Goal: Use online tool/utility: Use online tool/utility

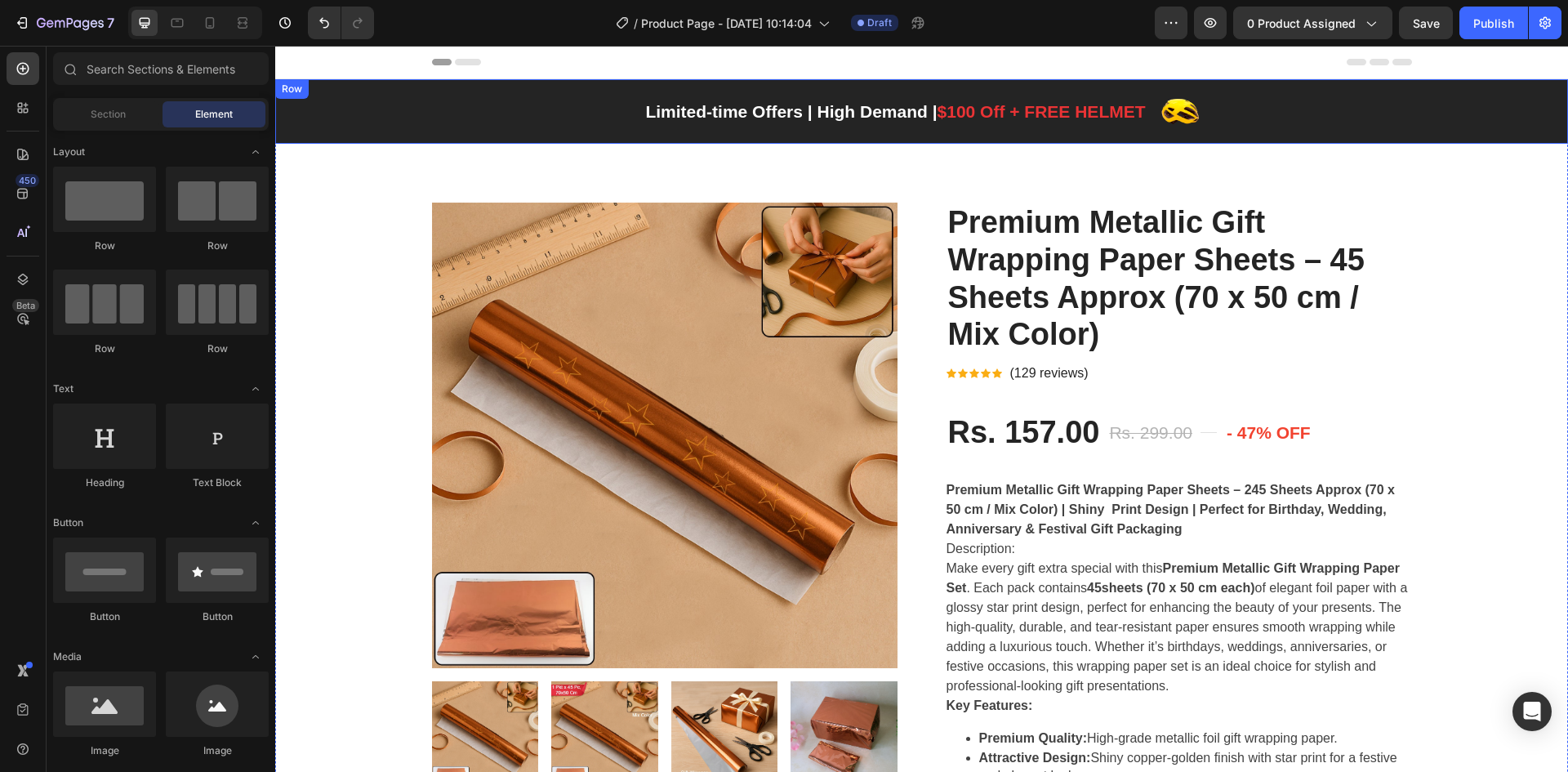
click at [1441, 129] on div "Limited-time Offers | High Demand | $100 Off + FREE HELMET Text block Image Row" at bounding box center [922, 110] width 1293 height 38
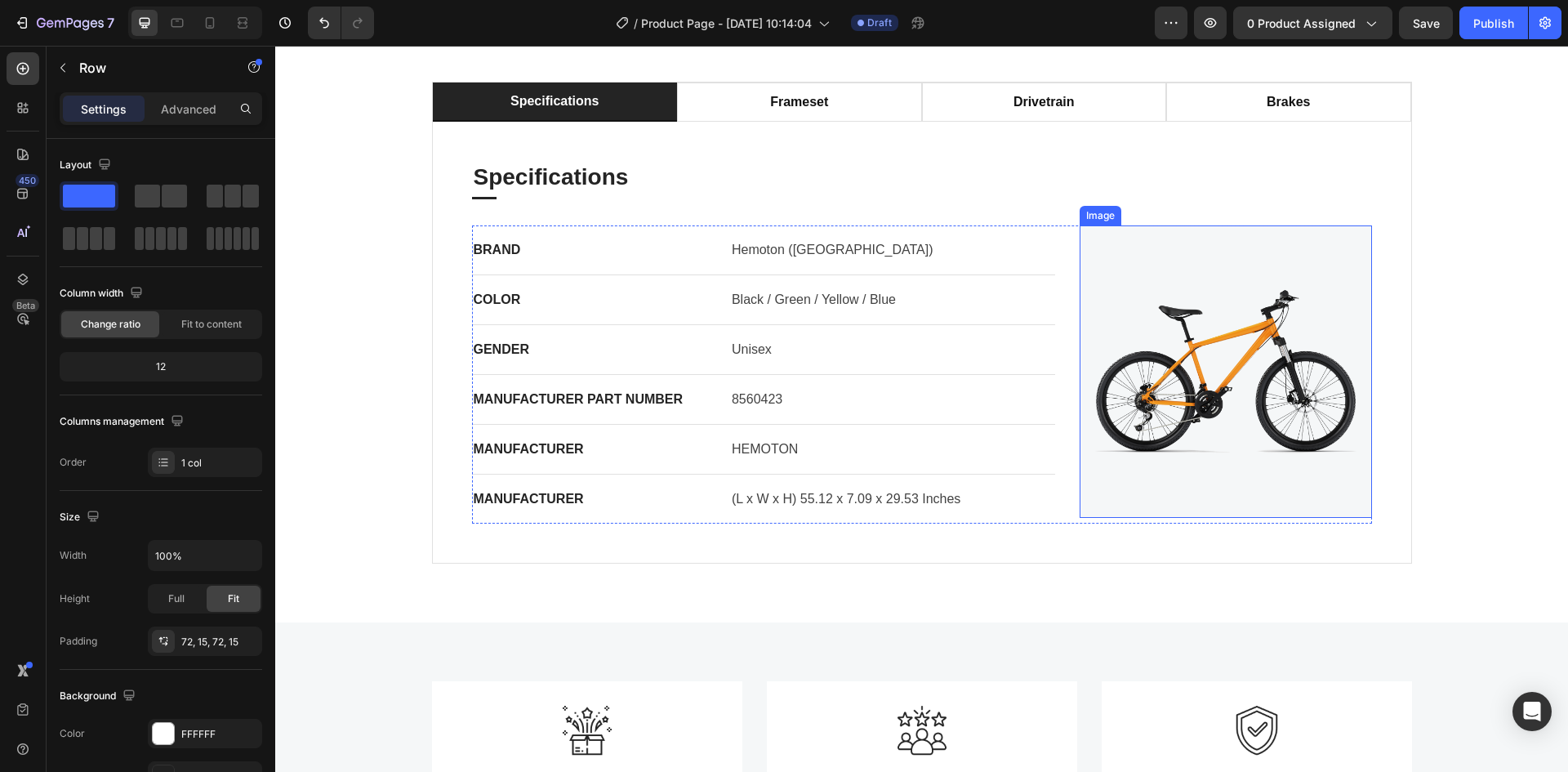
scroll to position [2124, 0]
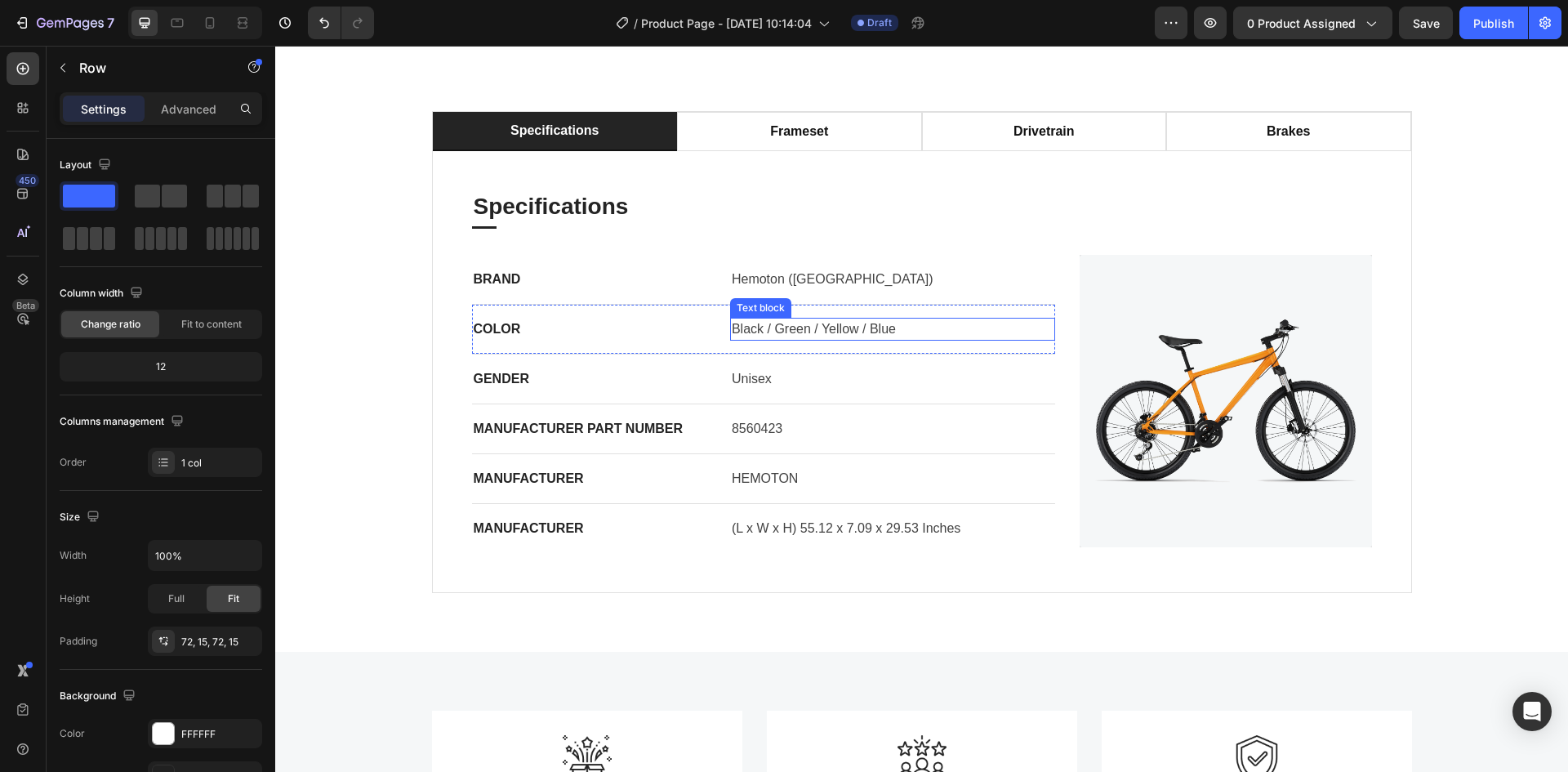
click at [924, 339] on div "COLOR Text block Black / Green / Yellow / Blue Text block Row" at bounding box center [764, 329] width 584 height 50
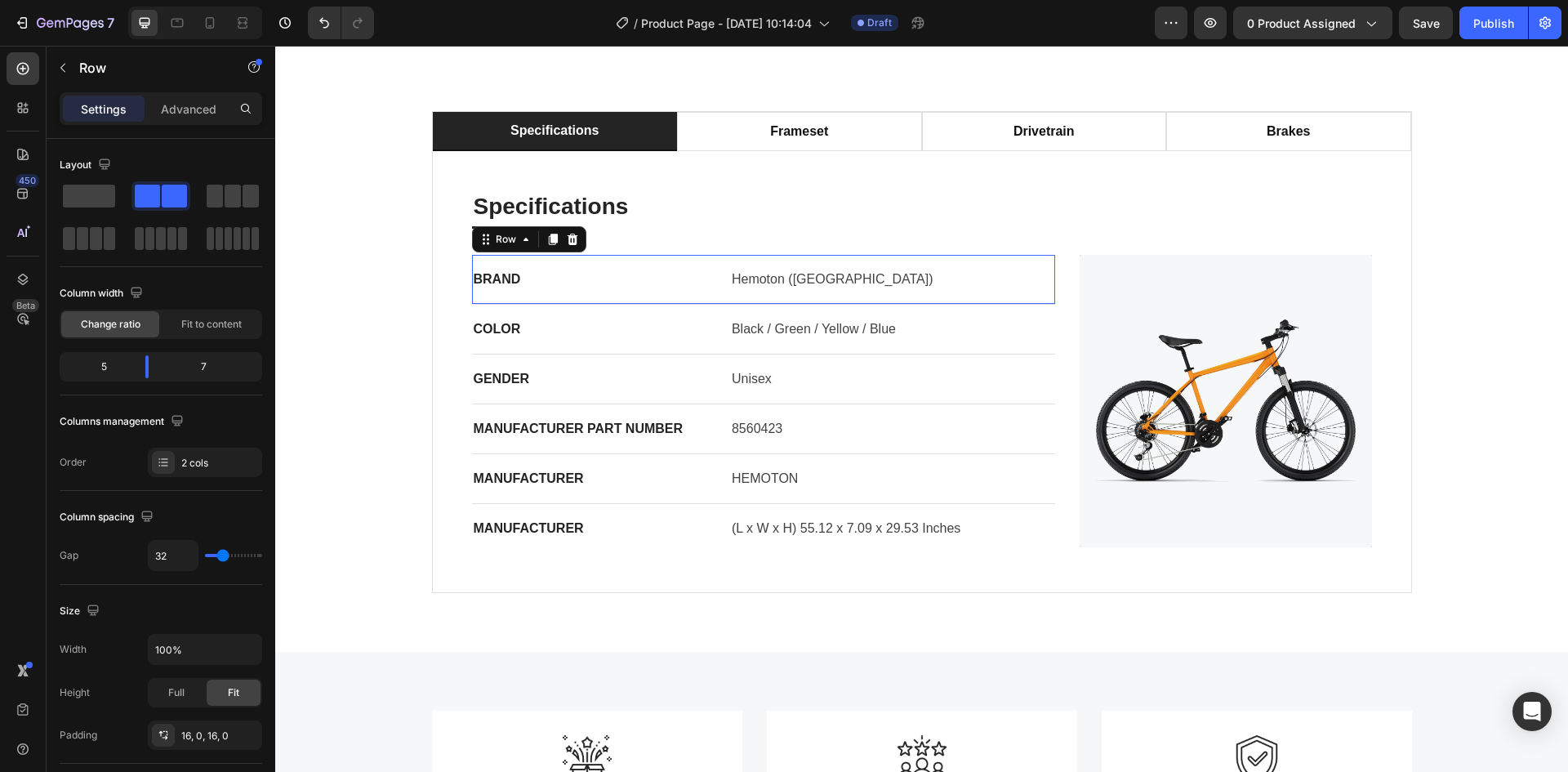
click at [816, 305] on div "BRAND Text block Hemoton ([GEOGRAPHIC_DATA]) Text block Row 0" at bounding box center [764, 279] width 584 height 50
click at [805, 289] on p "Hemoton ([GEOGRAPHIC_DATA])" at bounding box center [892, 279] width 321 height 20
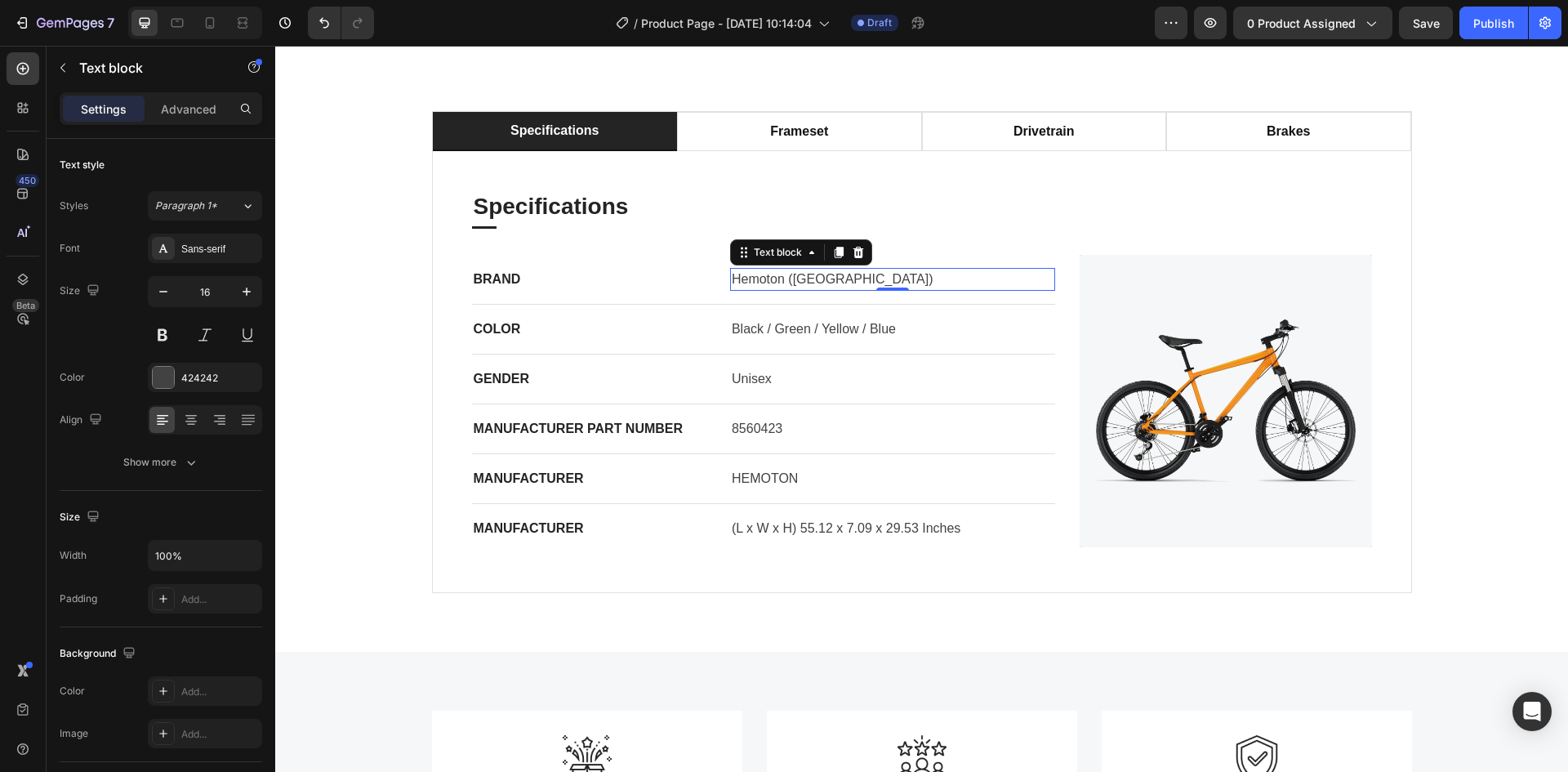
click at [805, 289] on p "Hemoton ([GEOGRAPHIC_DATA])" at bounding box center [892, 279] width 321 height 20
click at [866, 289] on p "Hemoton ([GEOGRAPHIC_DATA])" at bounding box center [892, 279] width 321 height 20
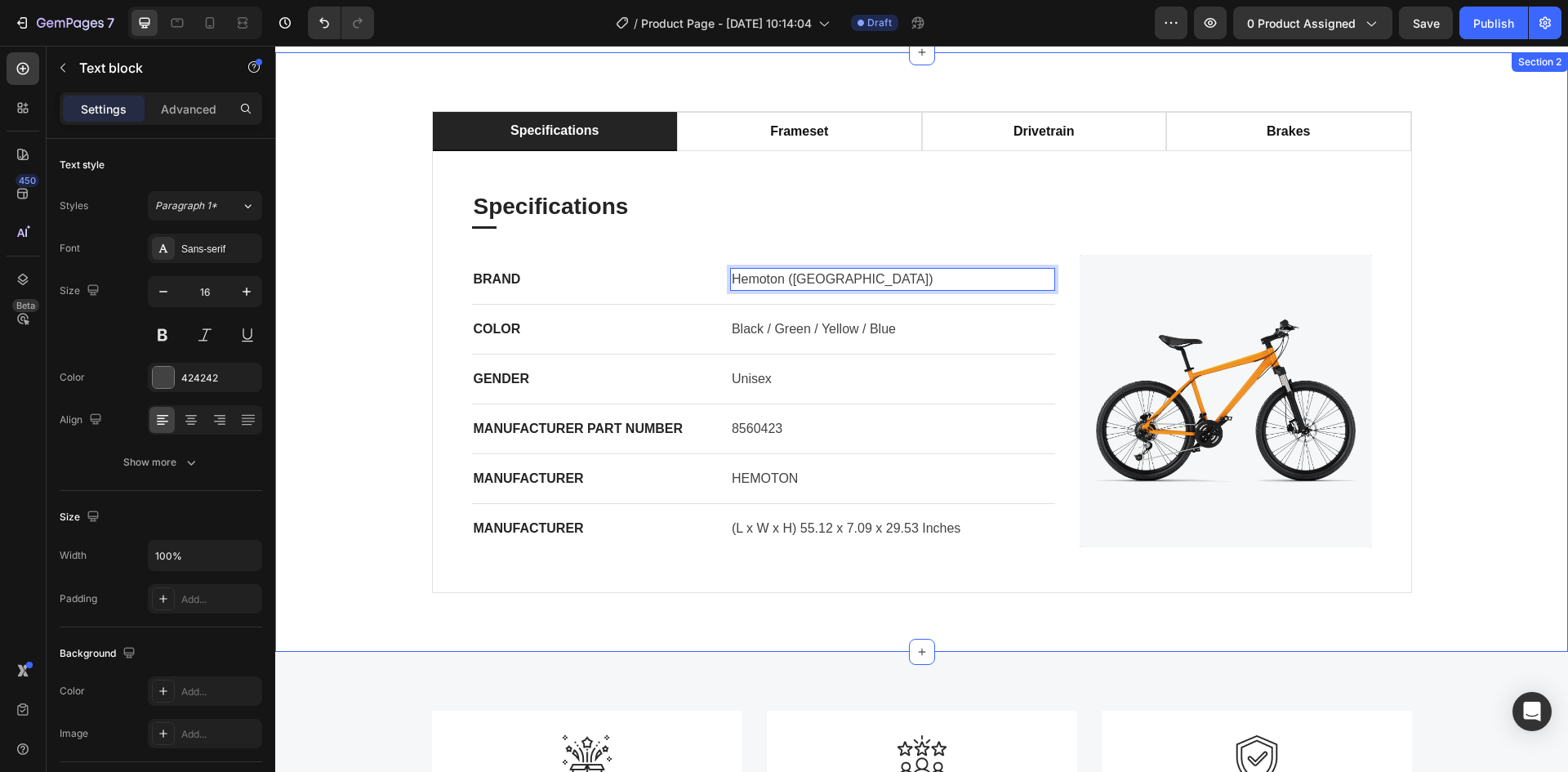
click at [344, 335] on div "specifications frameset drivetrain brakes Specifications Heading Title Line BRA…" at bounding box center [921, 352] width 1269 height 482
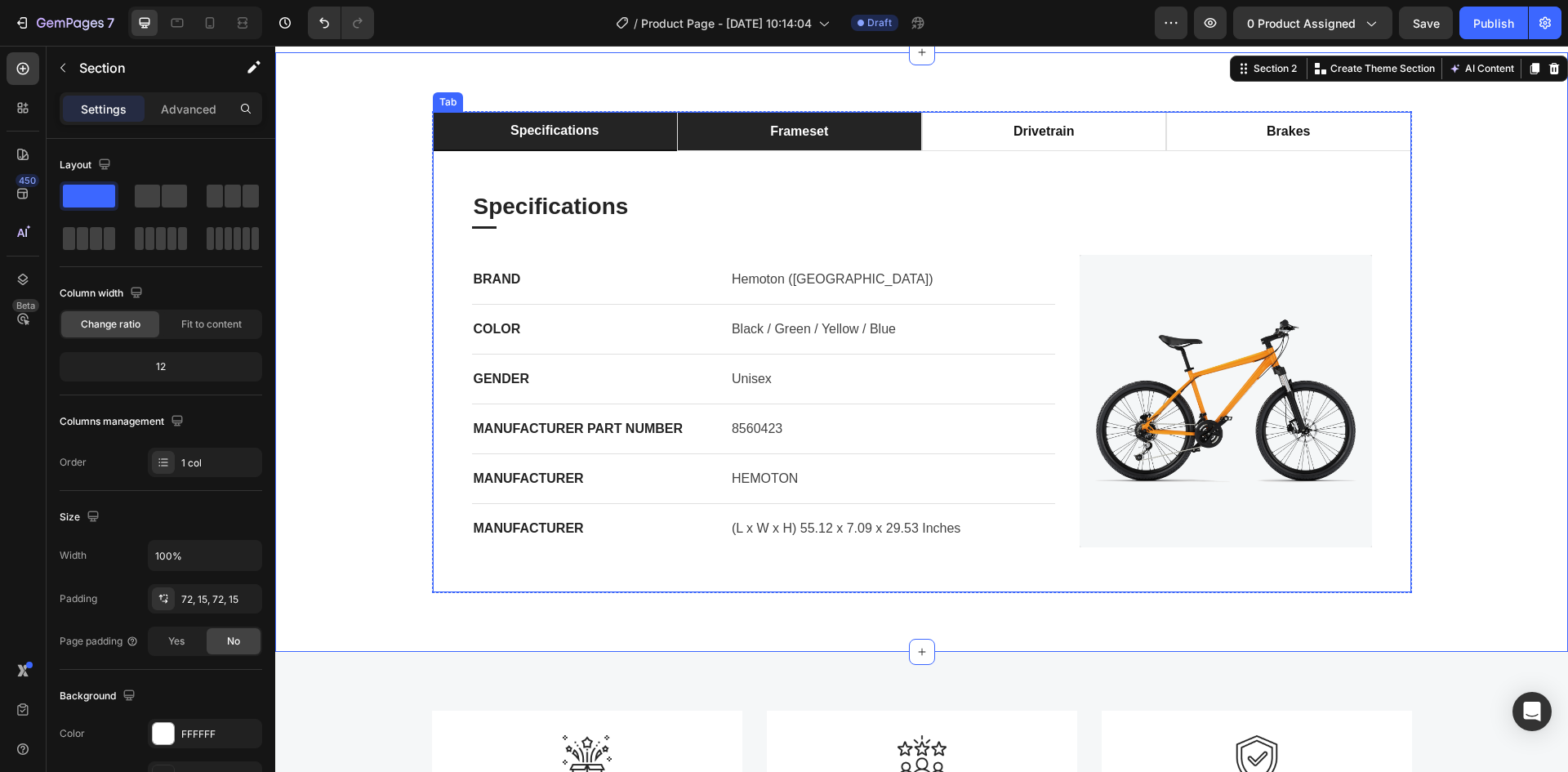
click at [864, 151] on li "frameset" at bounding box center [799, 132] width 245 height 39
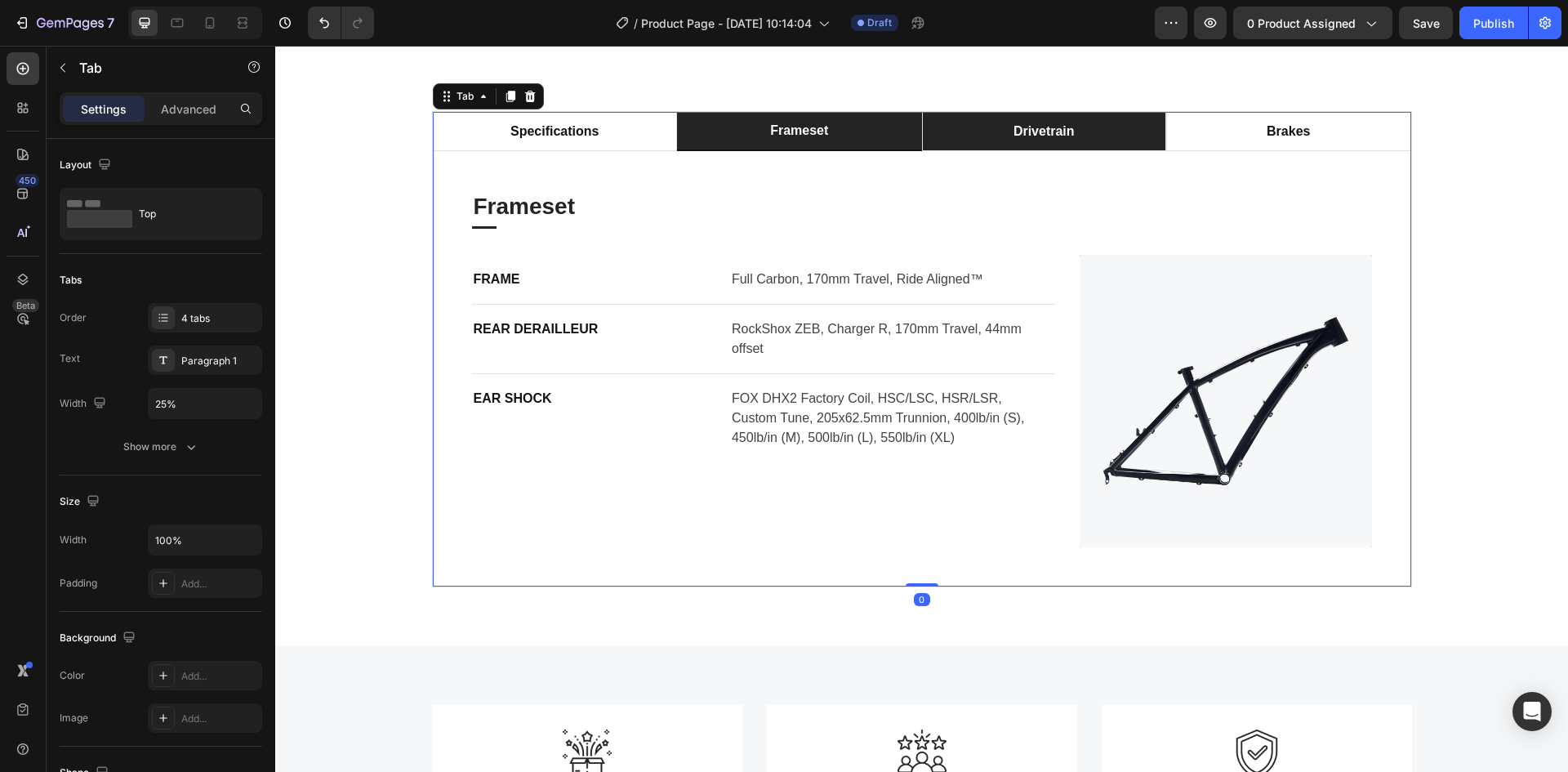
click at [1026, 144] on div "drivetrain" at bounding box center [1044, 131] width 66 height 24
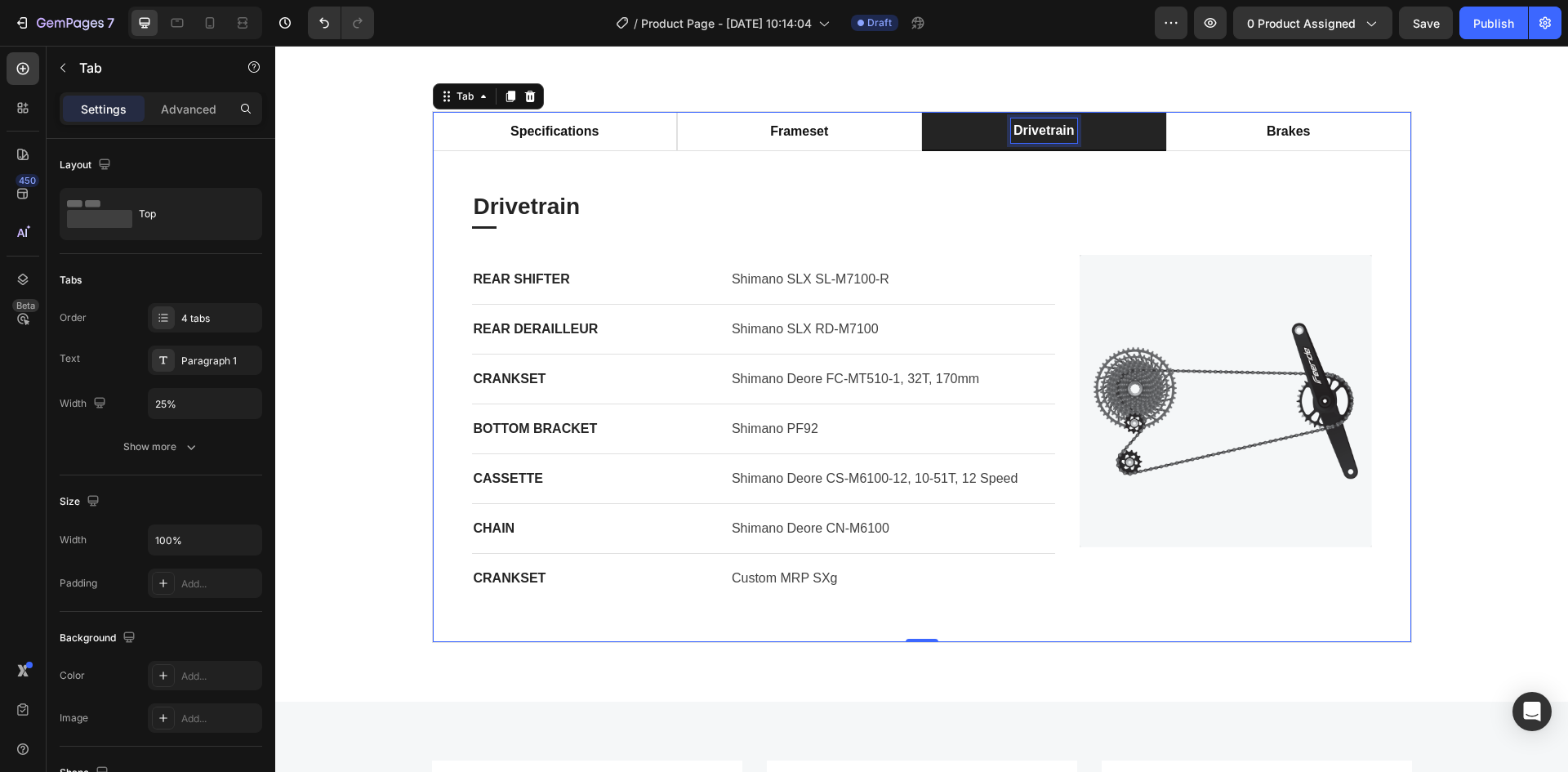
scroll to position [2123, 0]
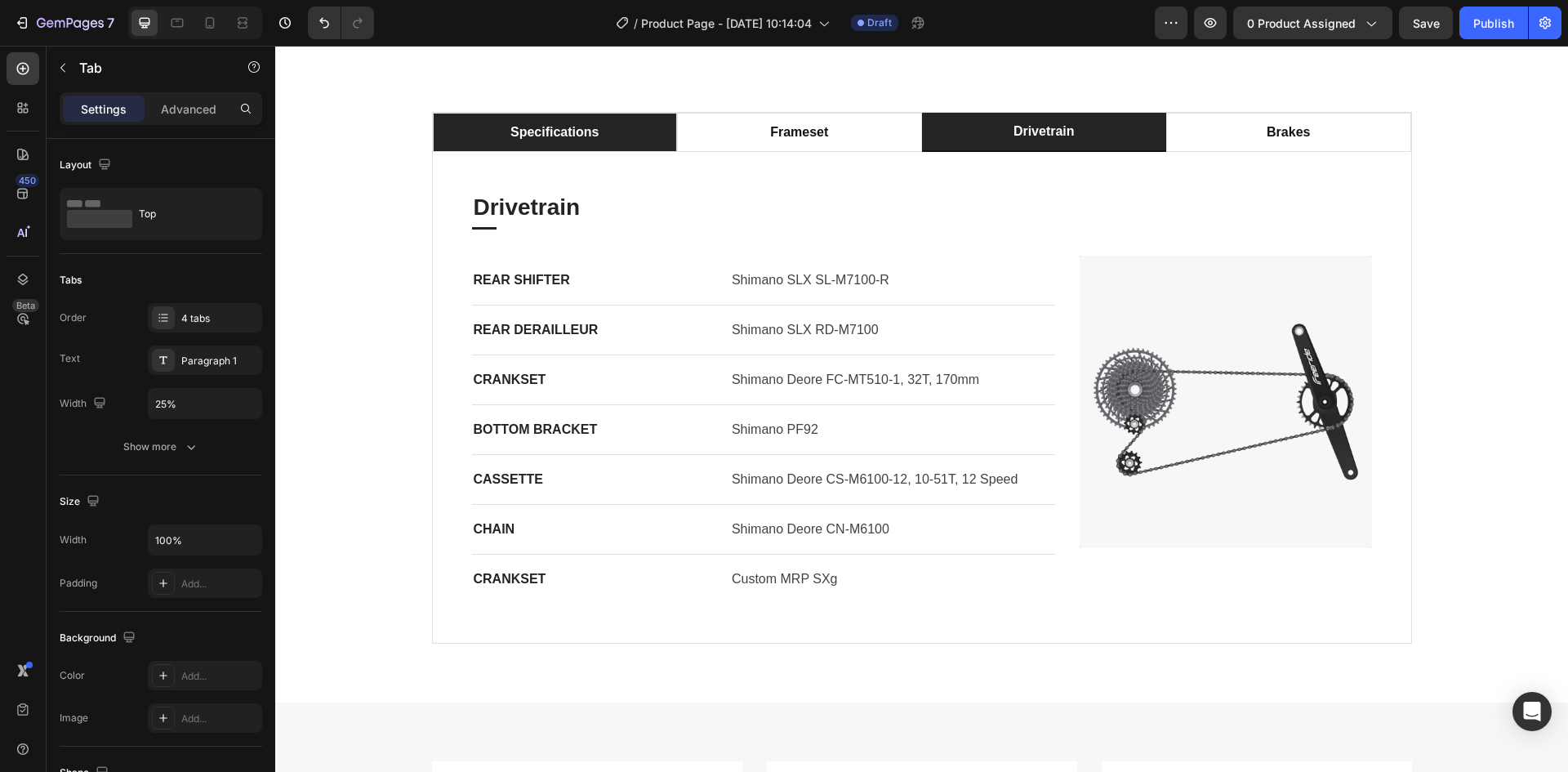
click at [550, 152] on li "specifications" at bounding box center [555, 132] width 245 height 39
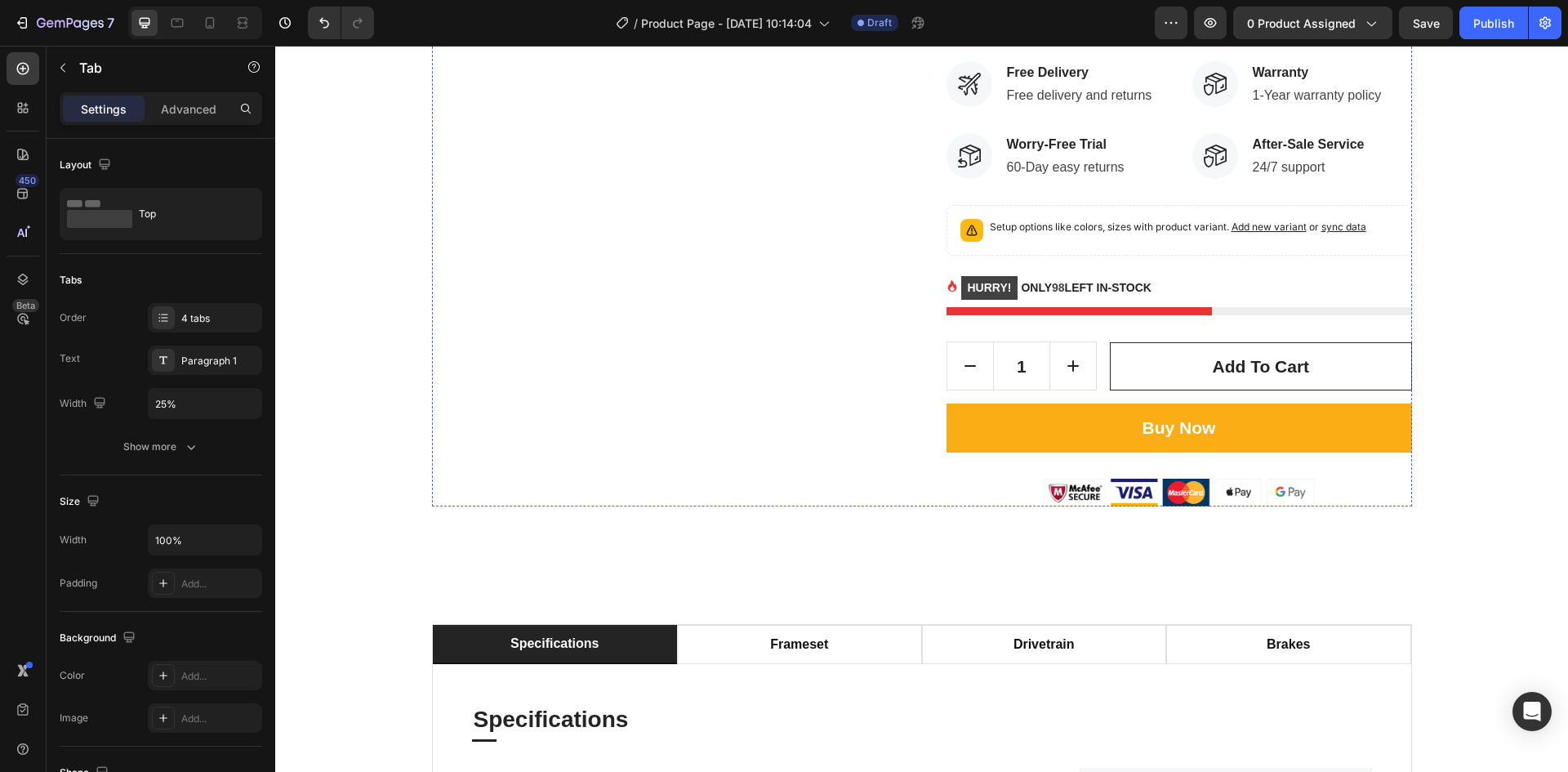
scroll to position [1961, 0]
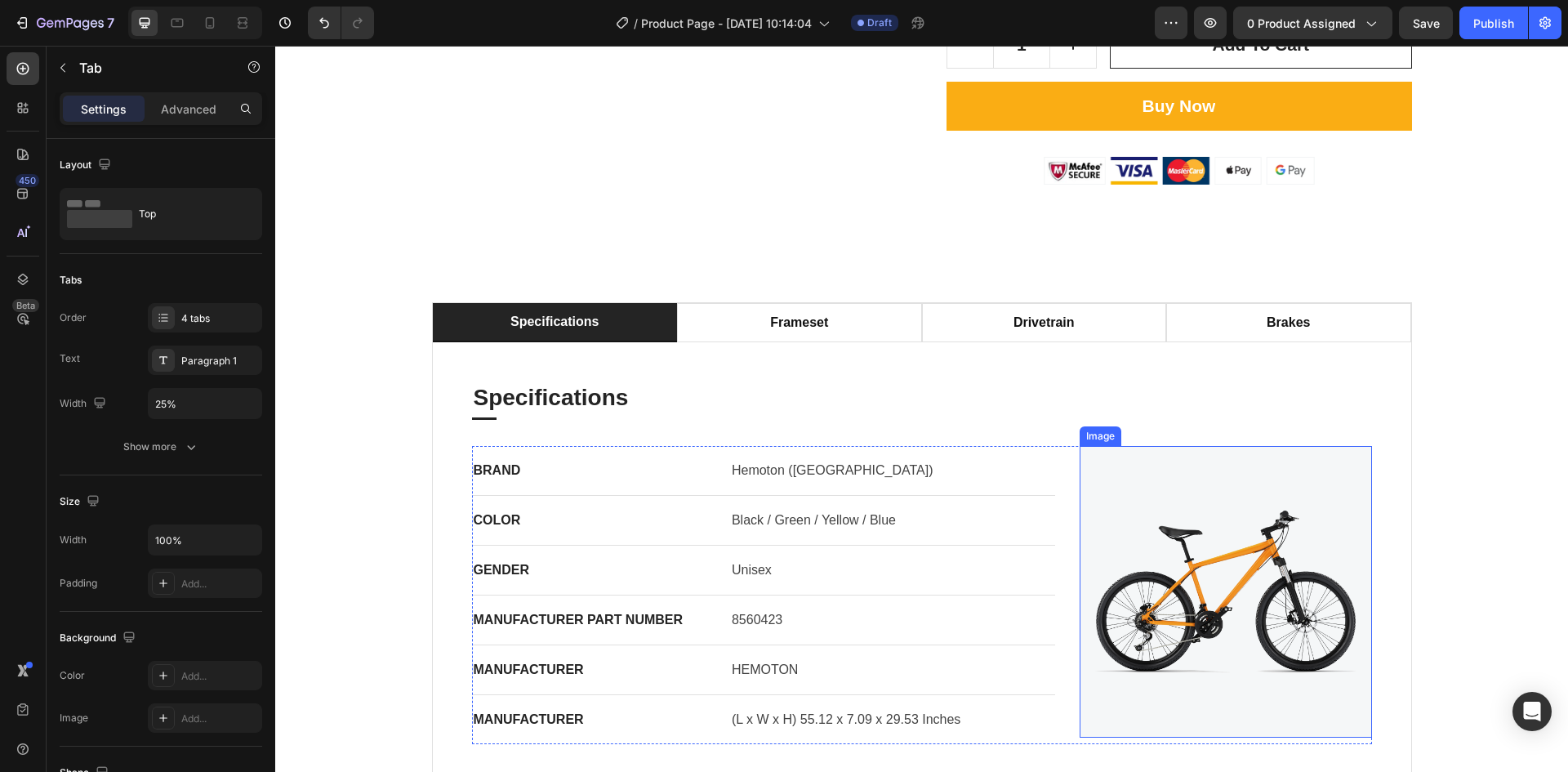
click at [1289, 497] on img at bounding box center [1225, 592] width 292 height 292
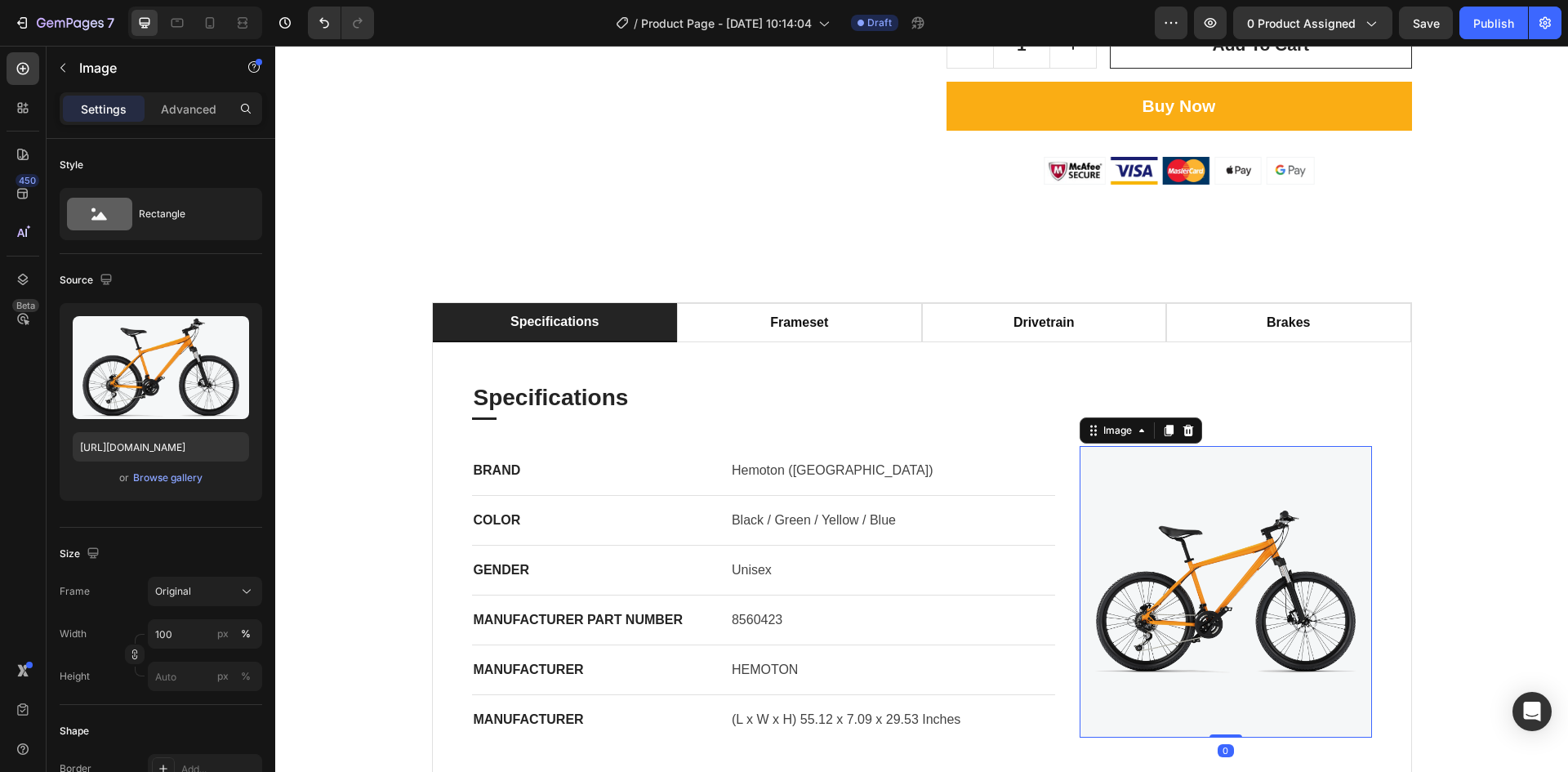
scroll to position [2042, 0]
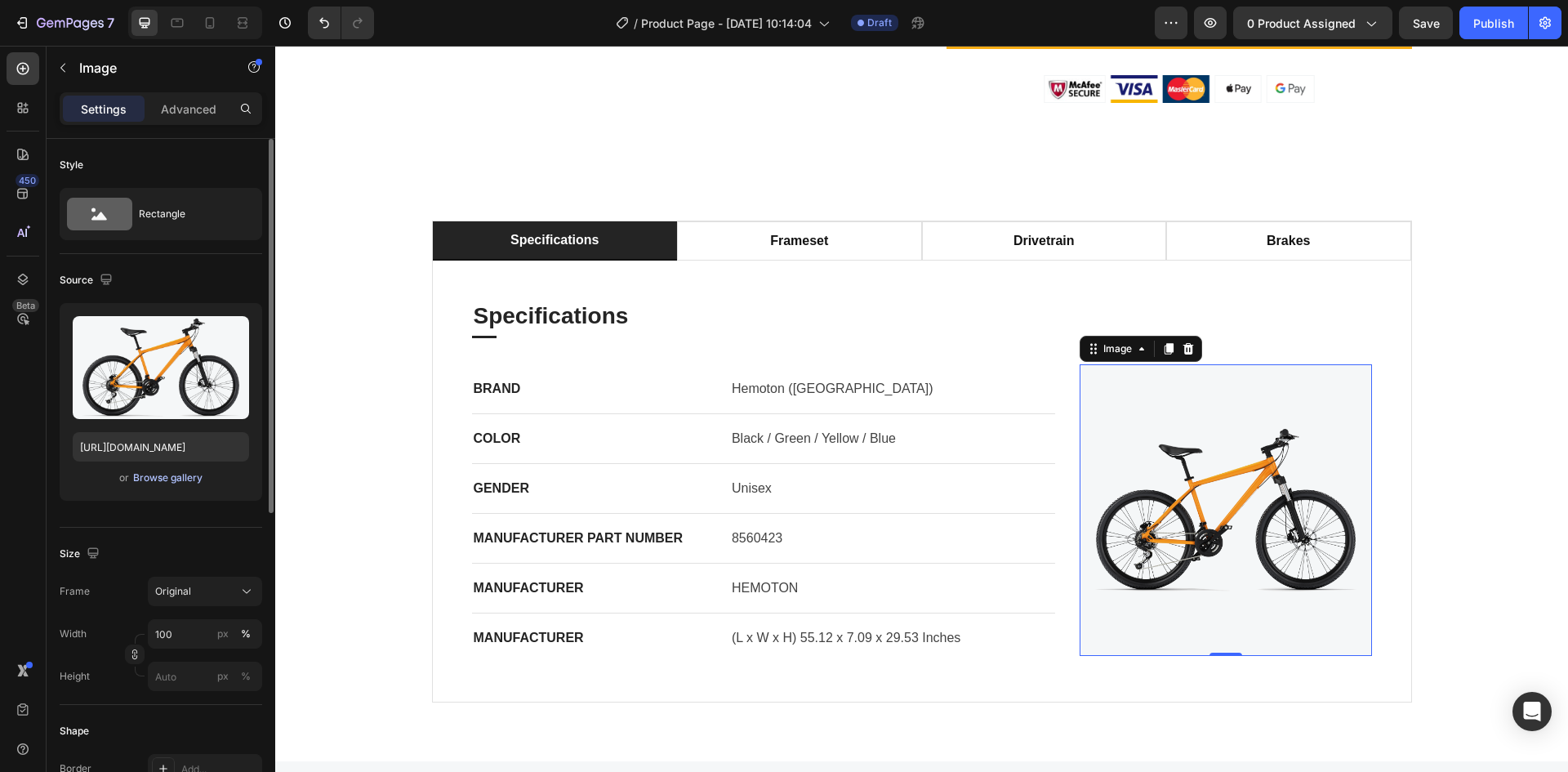
click at [150, 482] on div "Browse gallery" at bounding box center [167, 478] width 69 height 15
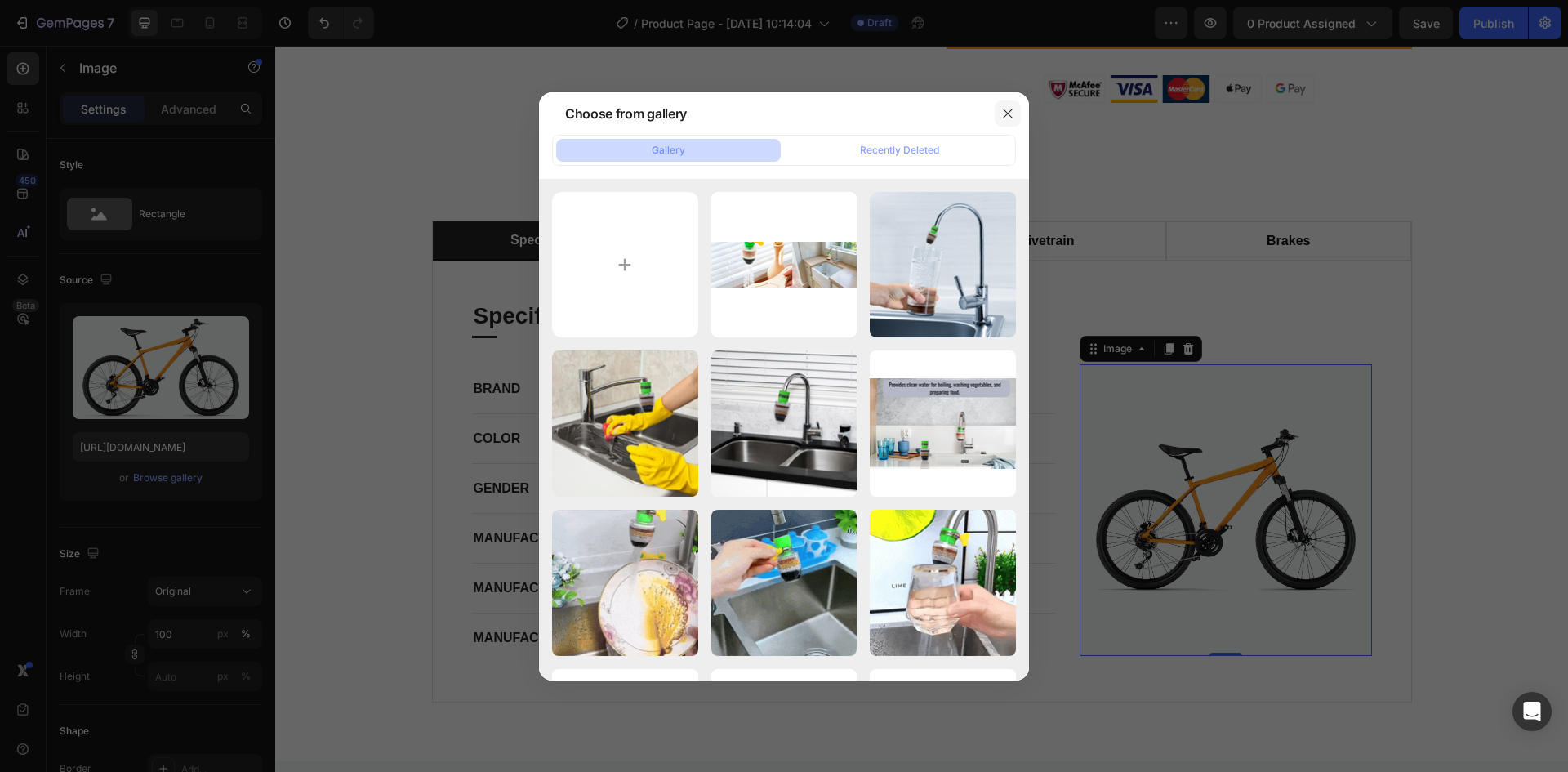
click at [1004, 116] on icon "button" at bounding box center [1007, 113] width 13 height 13
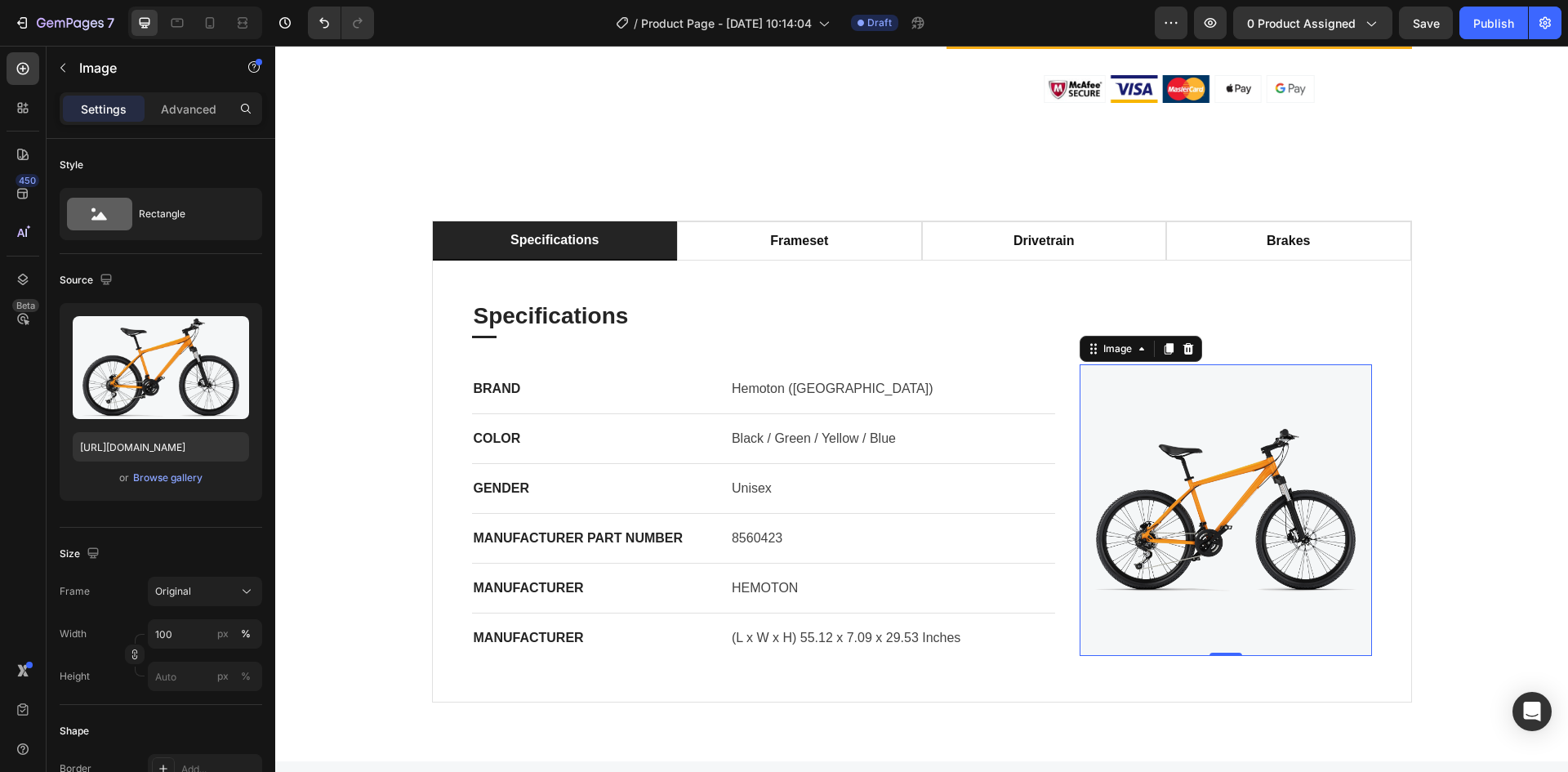
click at [1139, 466] on img at bounding box center [1225, 510] width 292 height 292
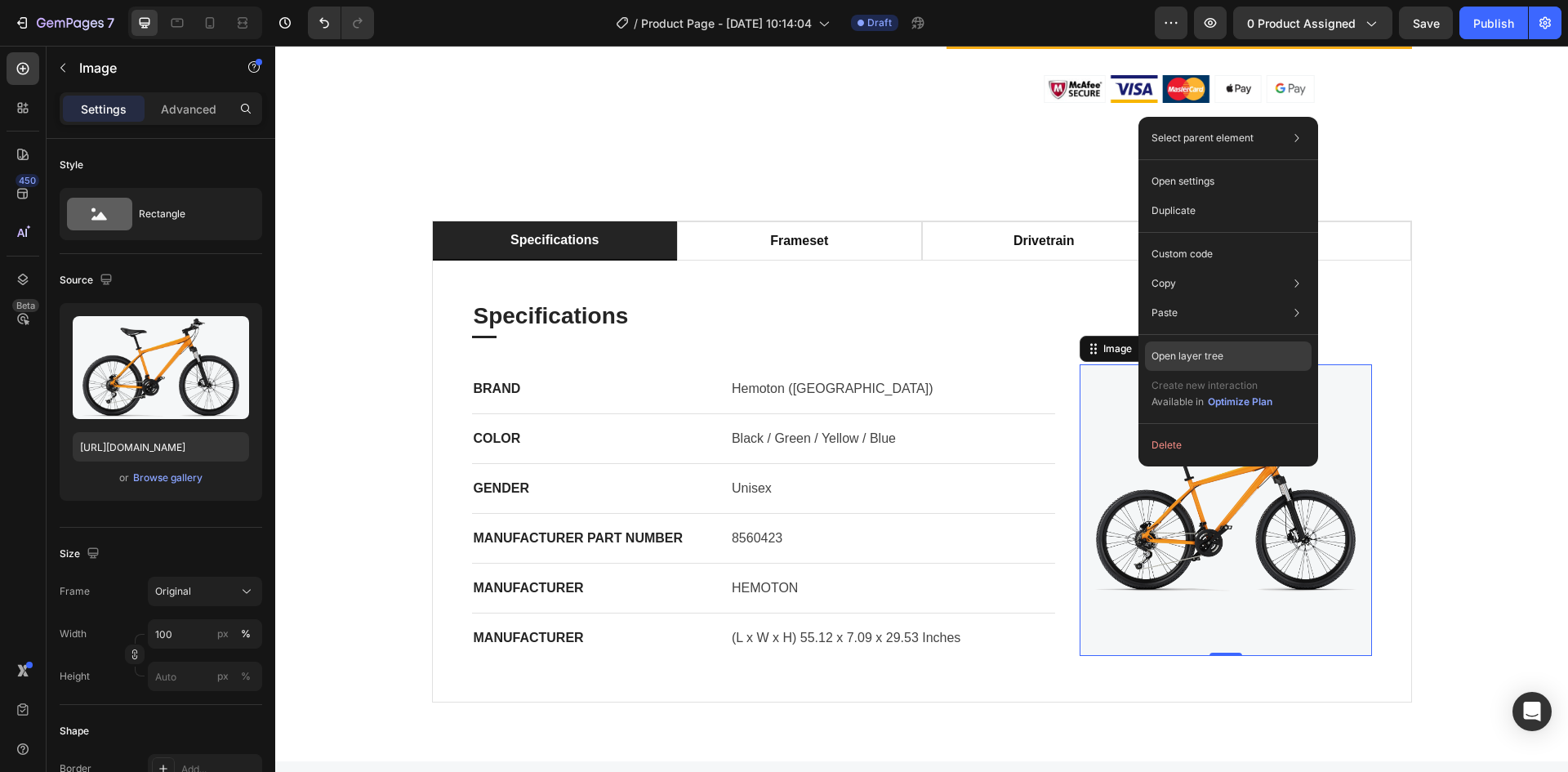
click at [1229, 354] on div "Open layer tree" at bounding box center [1228, 357] width 167 height 29
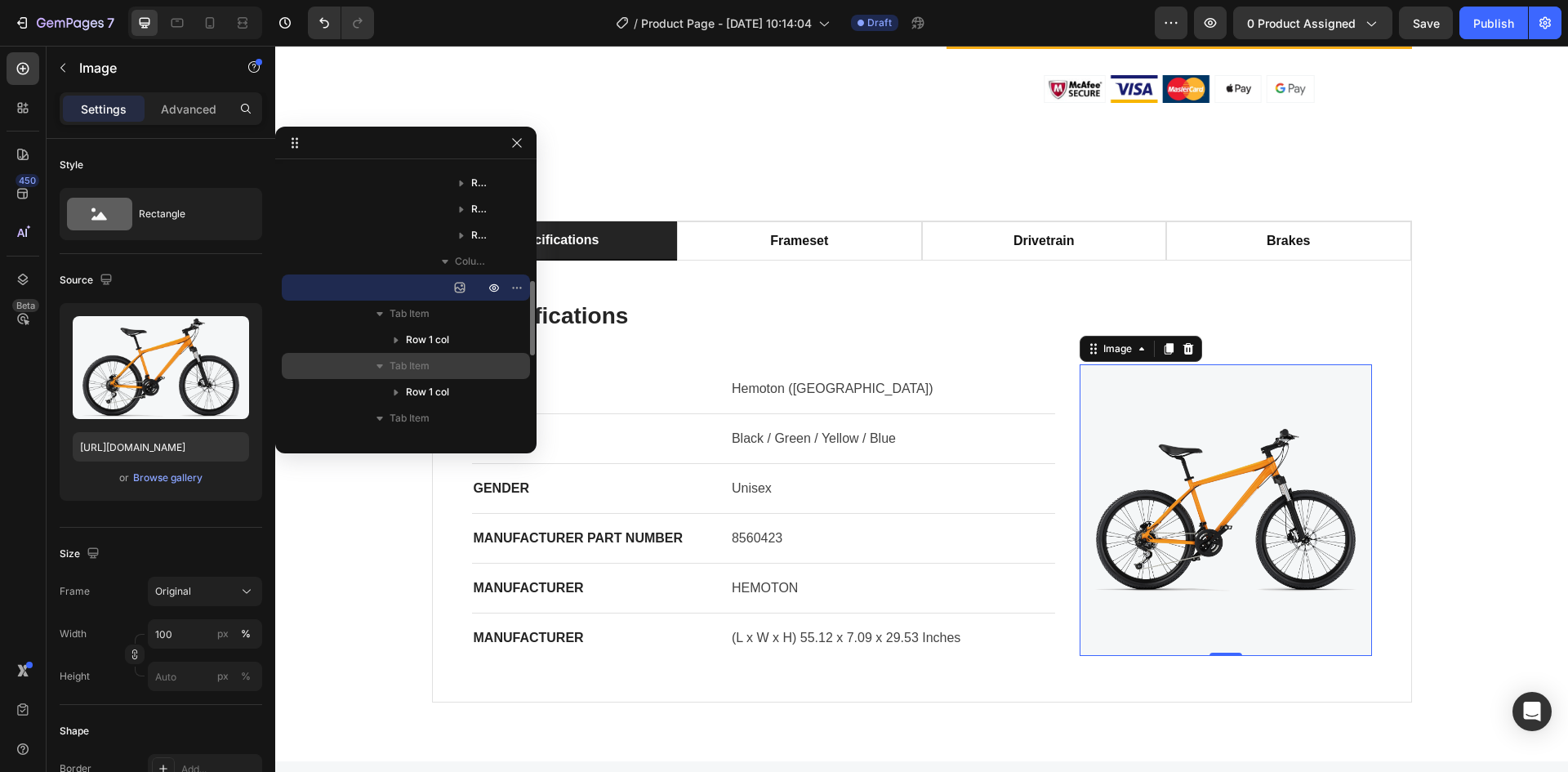
scroll to position [169, 0]
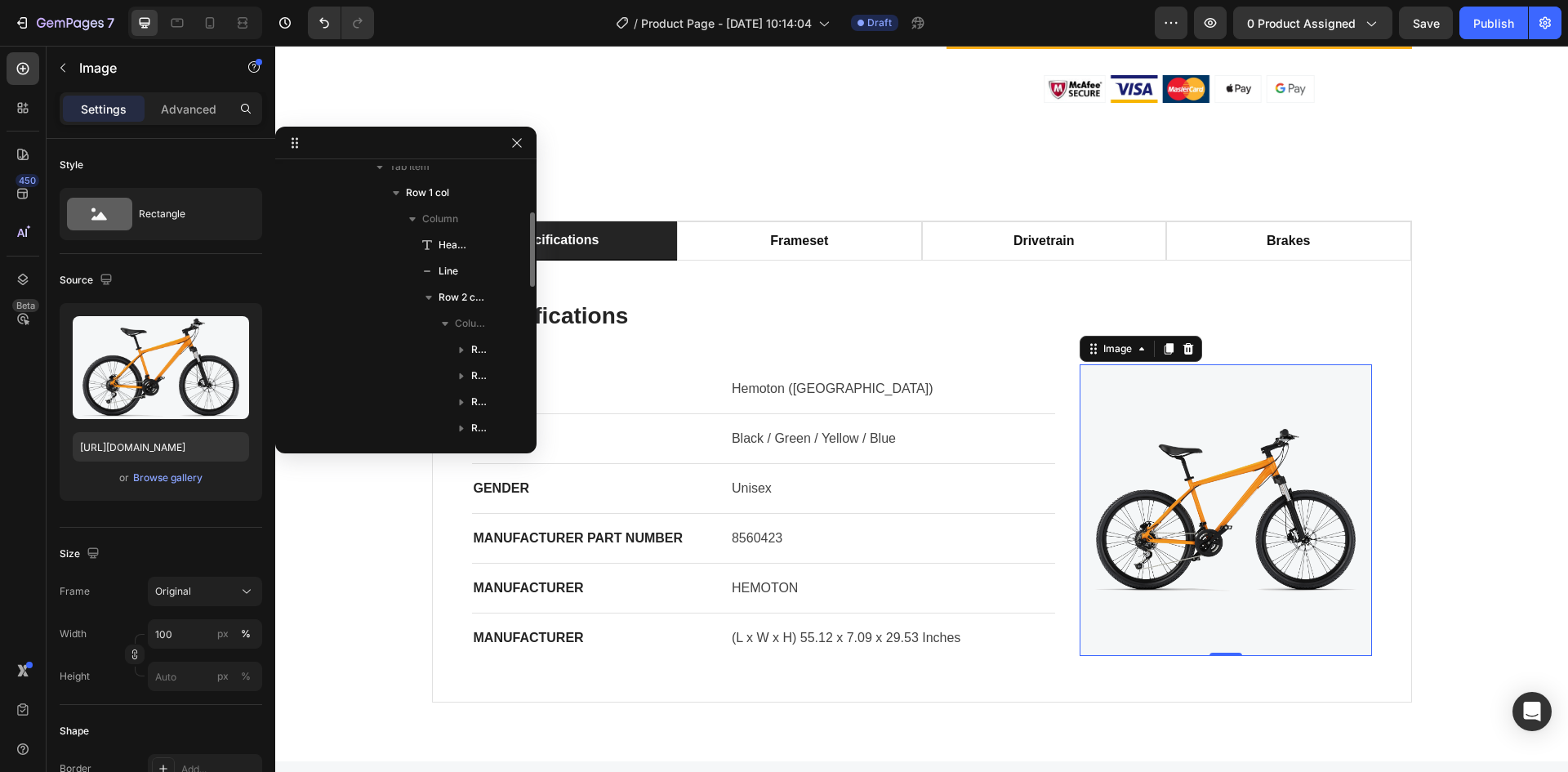
click at [1152, 465] on img at bounding box center [1225, 510] width 292 height 292
click at [523, 135] on button "button" at bounding box center [517, 143] width 20 height 20
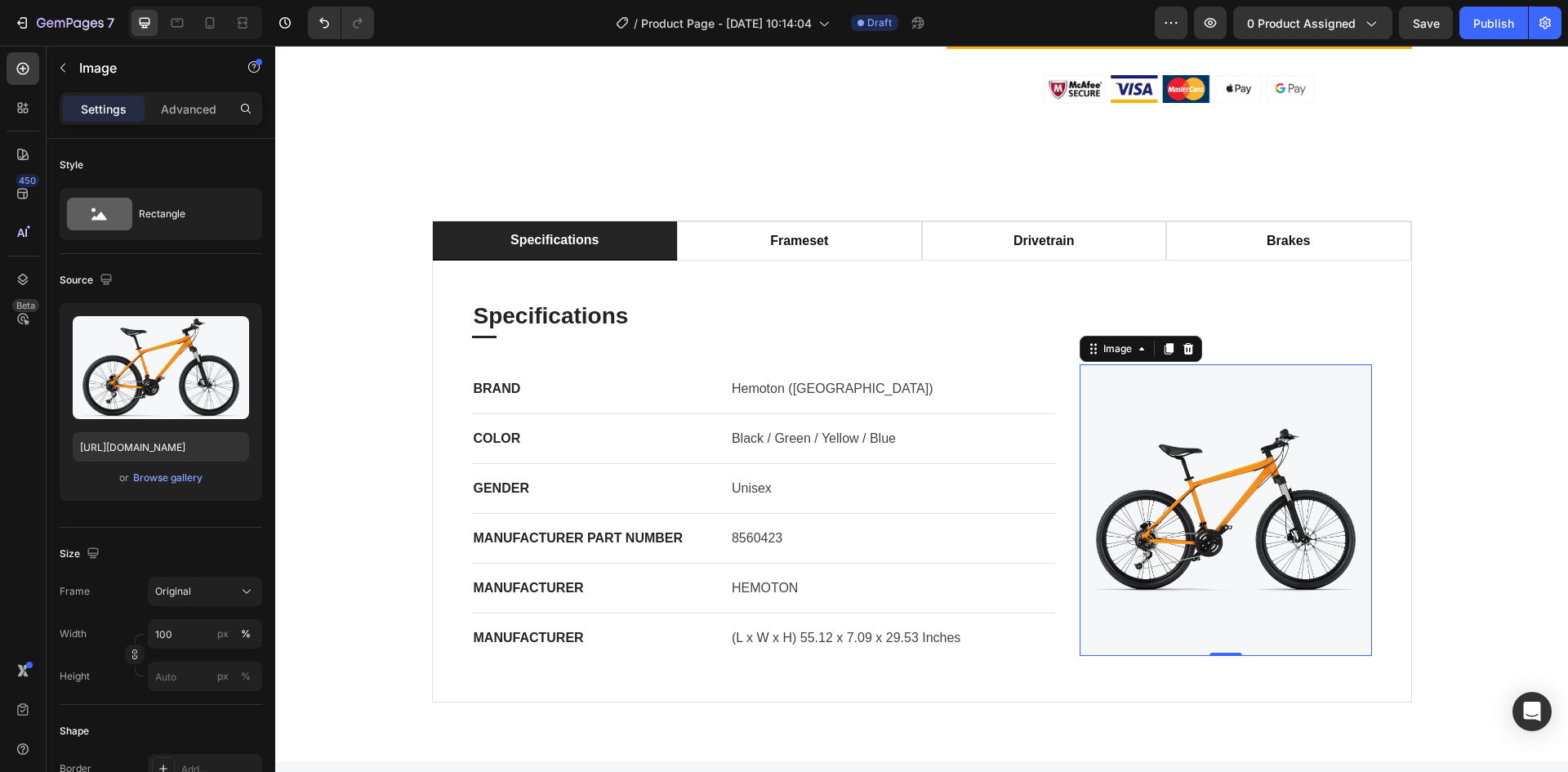
click at [1162, 439] on img at bounding box center [1225, 510] width 292 height 292
click at [1140, 351] on icon at bounding box center [1141, 348] width 13 height 13
click at [1284, 499] on img at bounding box center [1225, 510] width 292 height 292
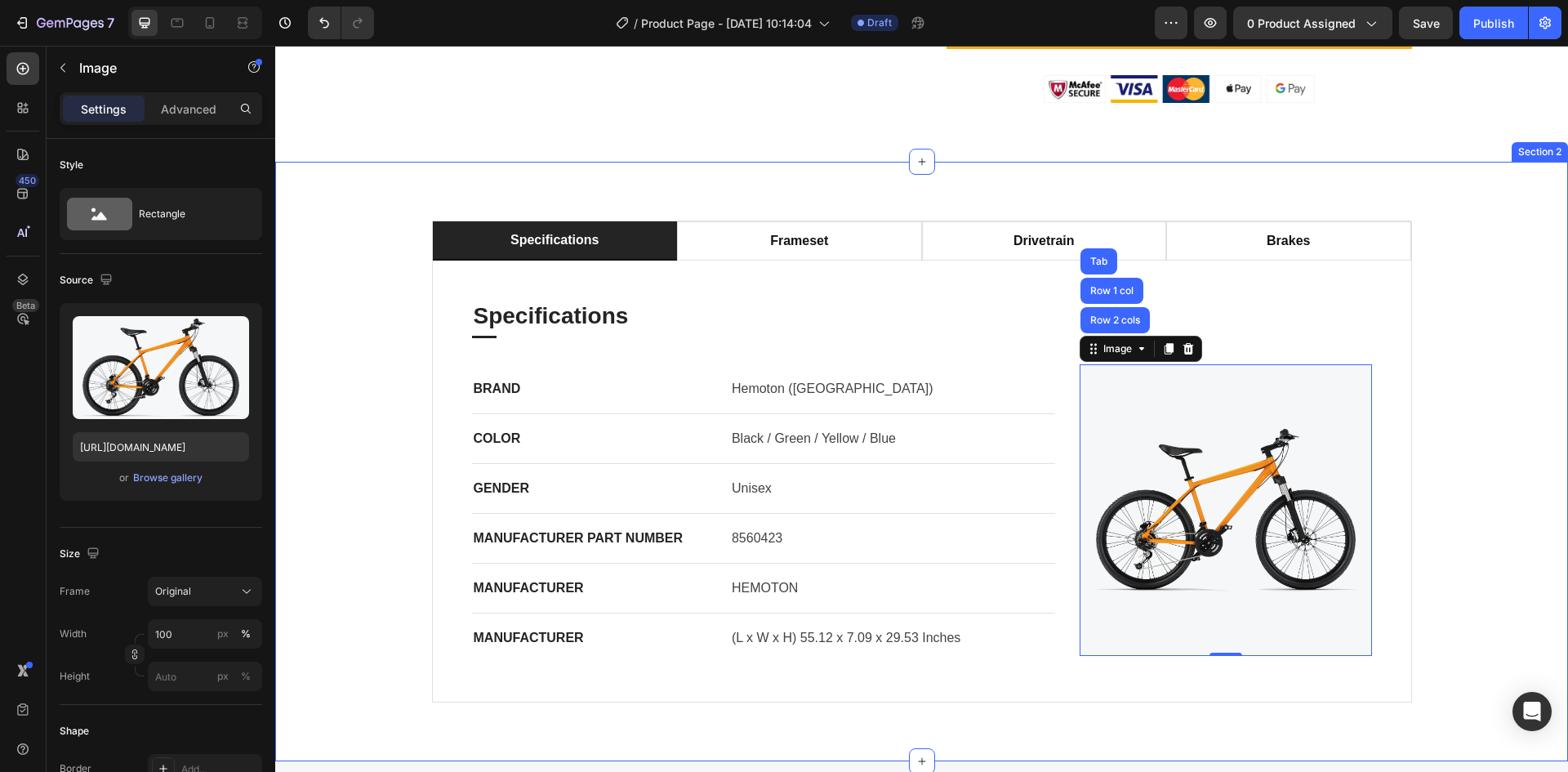
click at [1494, 521] on div "specifications frameset drivetrain brakes Specifications Heading Title Line BRA…" at bounding box center [921, 461] width 1269 height 482
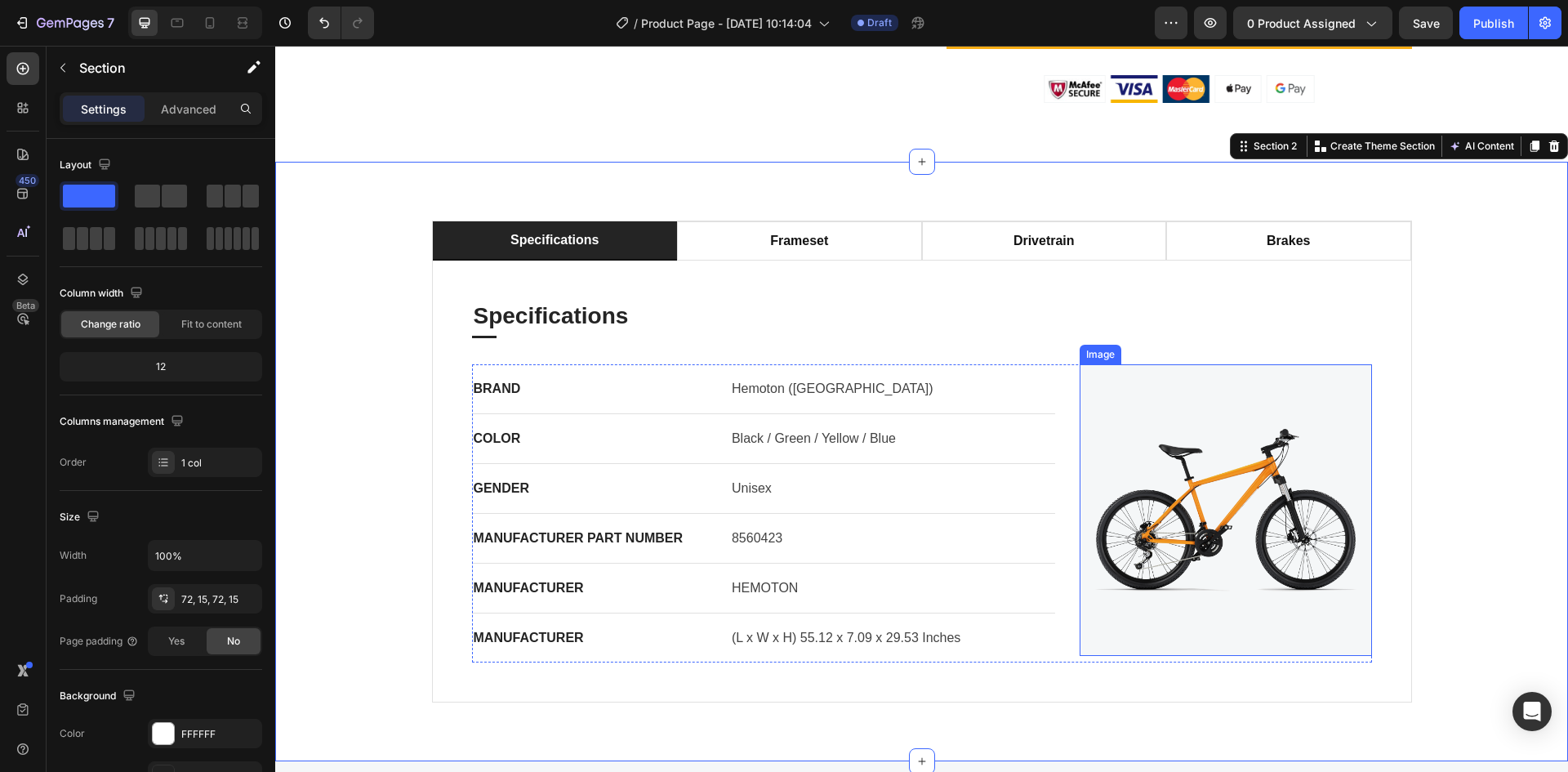
click at [1251, 496] on img at bounding box center [1225, 510] width 292 height 292
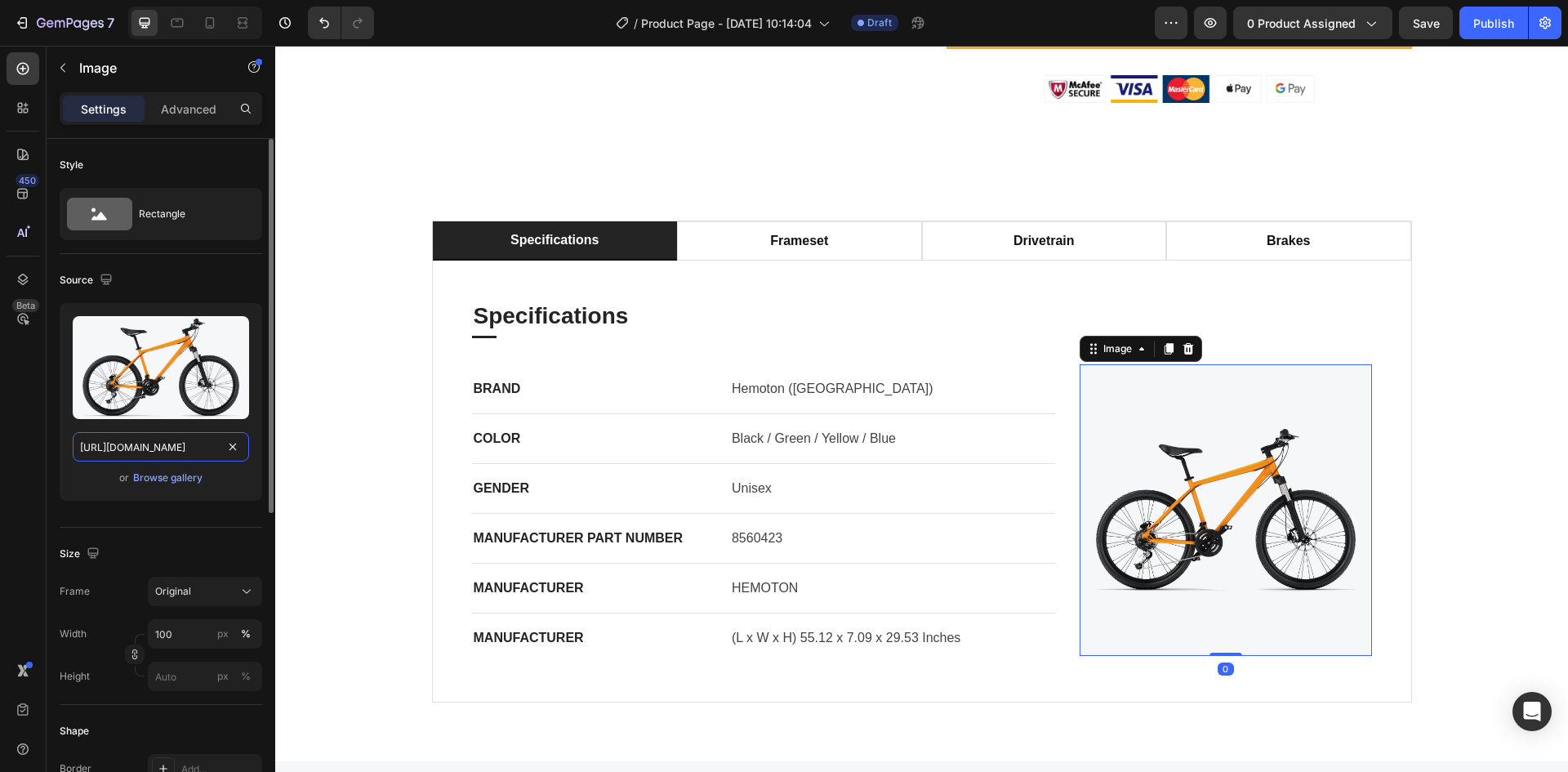
click at [196, 447] on input "[URL][DOMAIN_NAME]" at bounding box center [160, 447] width 177 height 29
click at [157, 476] on div "Browse gallery" at bounding box center [167, 478] width 69 height 15
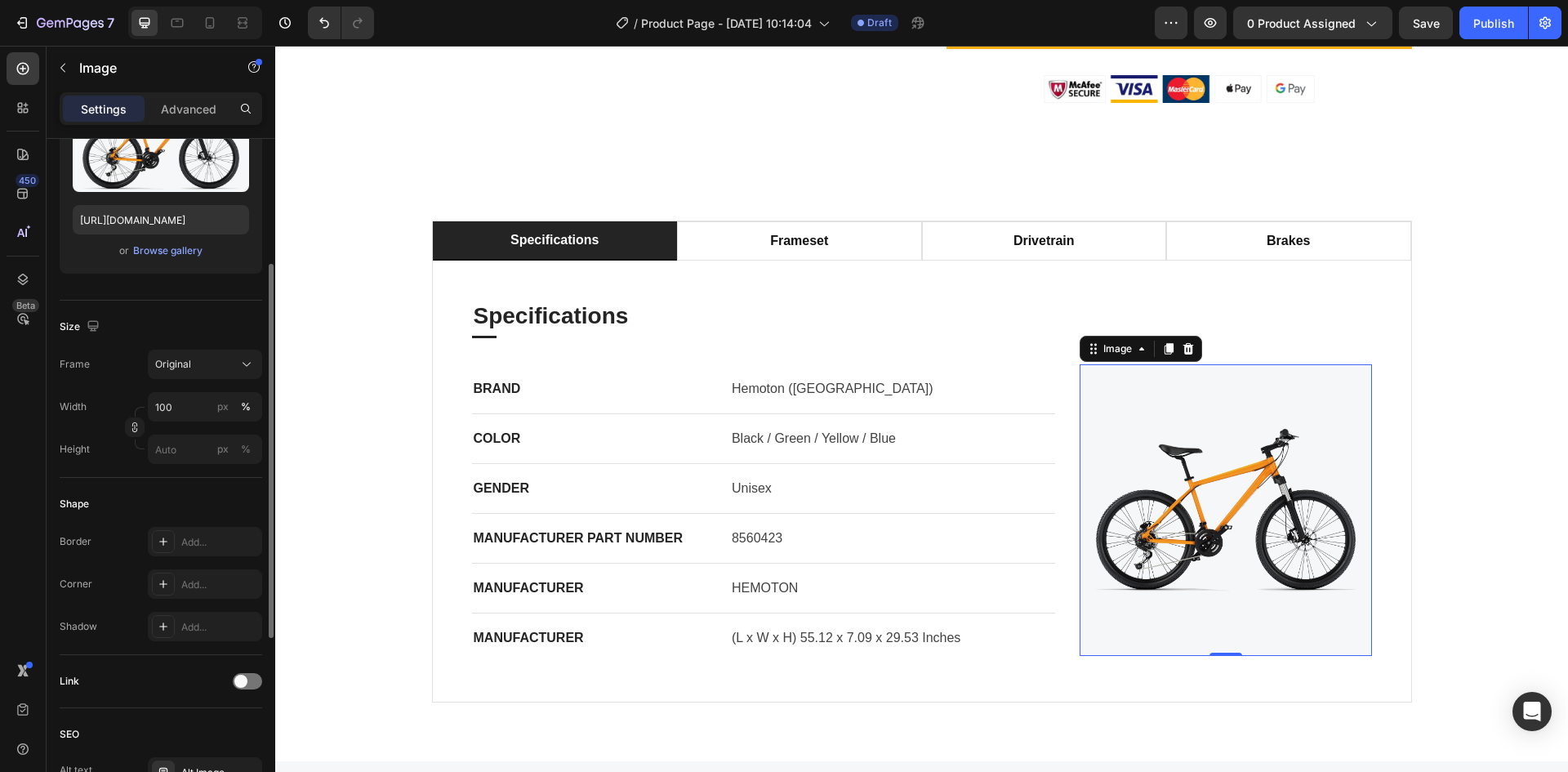
scroll to position [0, 0]
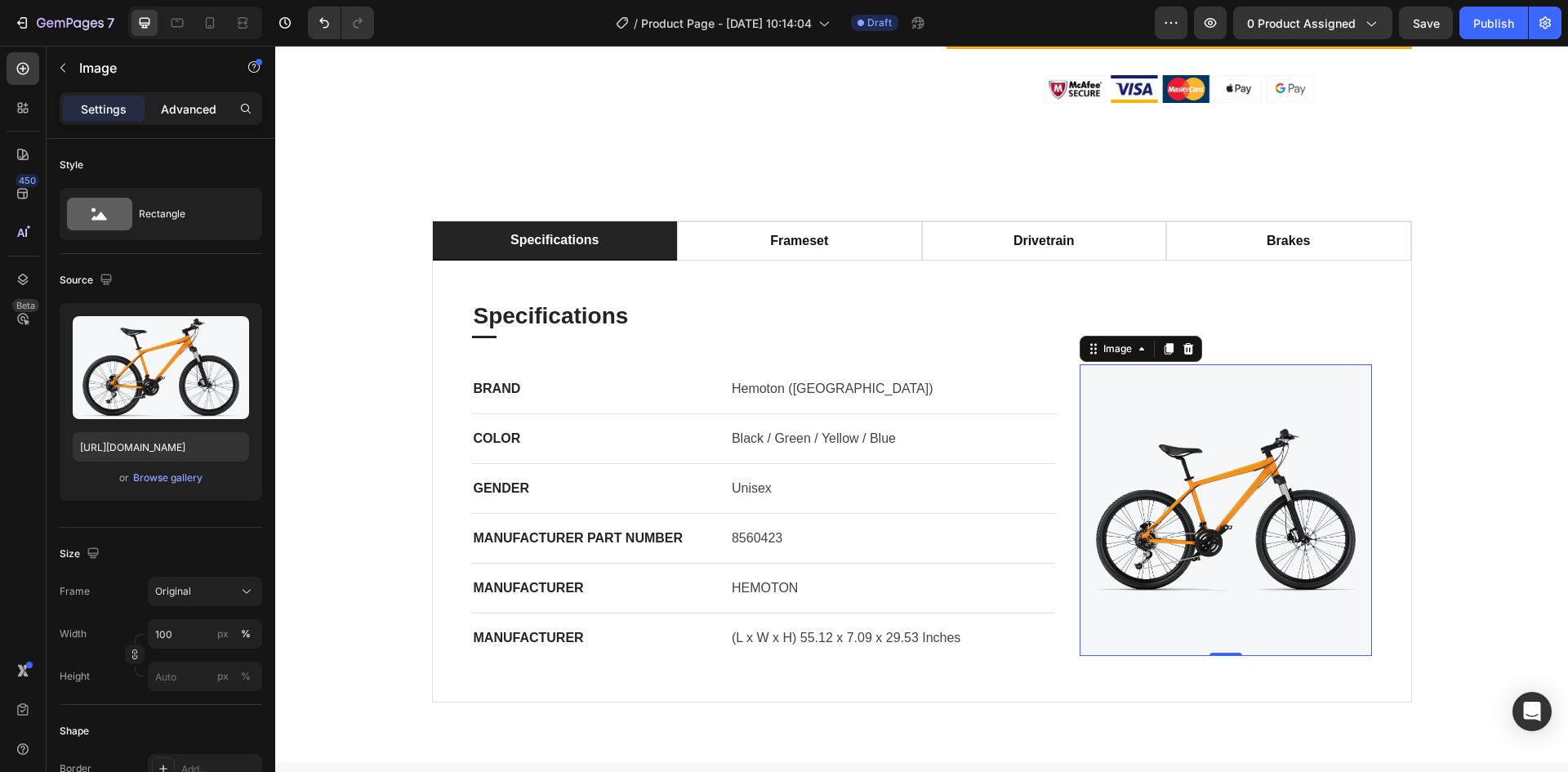
click at [187, 112] on p "Advanced" at bounding box center [189, 109] width 56 height 18
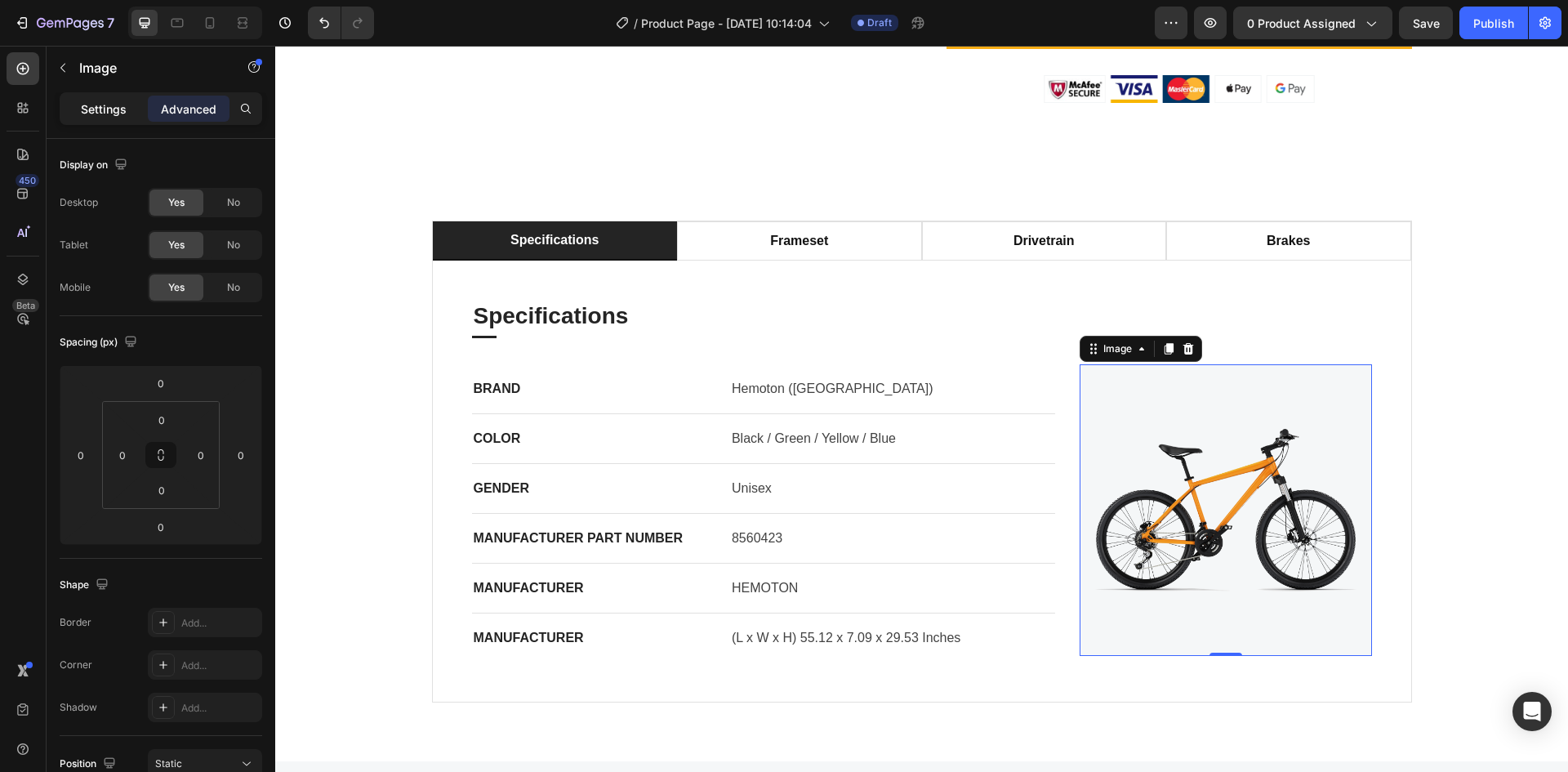
click at [112, 111] on p "Settings" at bounding box center [104, 109] width 46 height 18
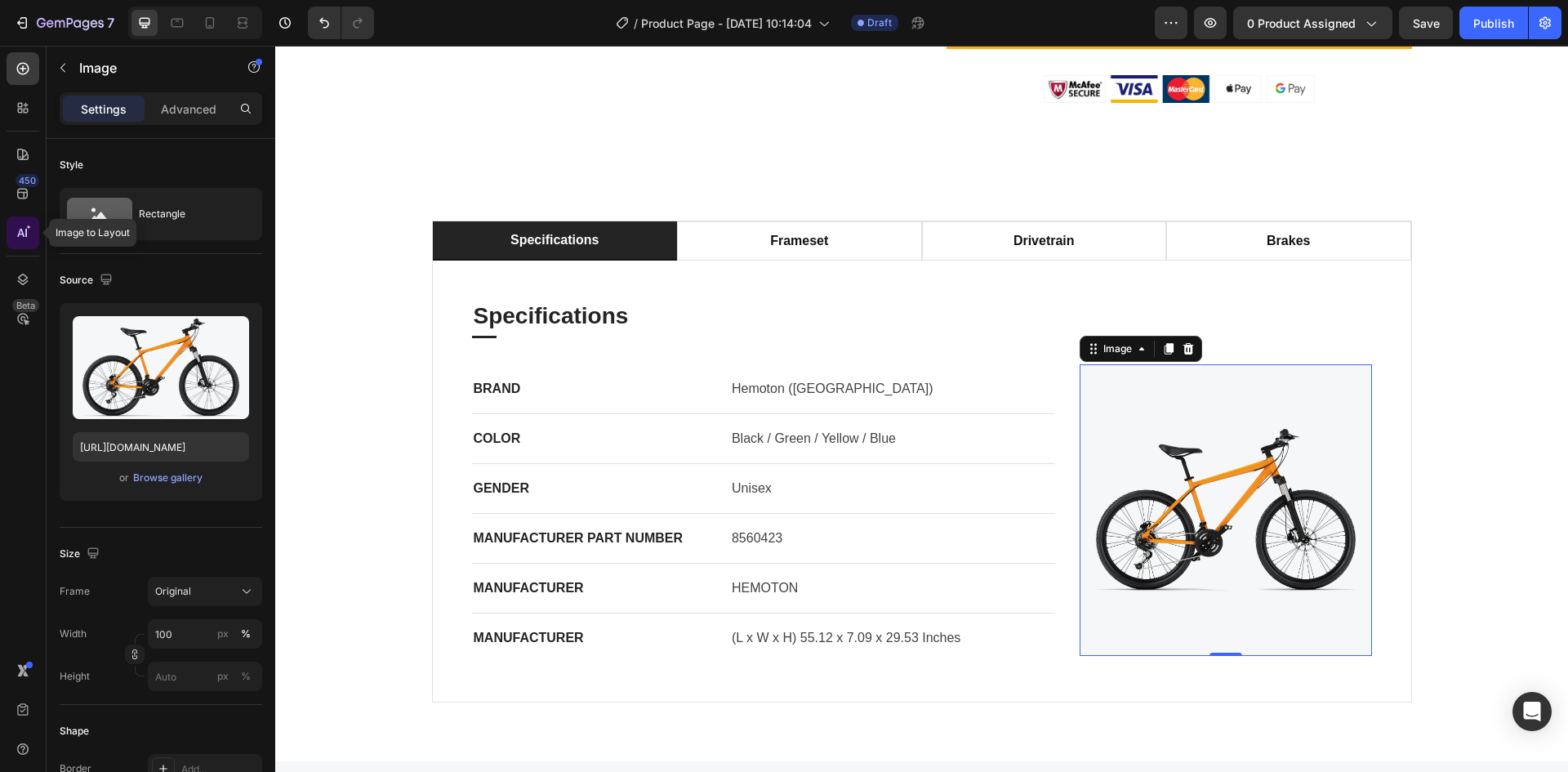
click at [18, 224] on div at bounding box center [22, 233] width 32 height 32
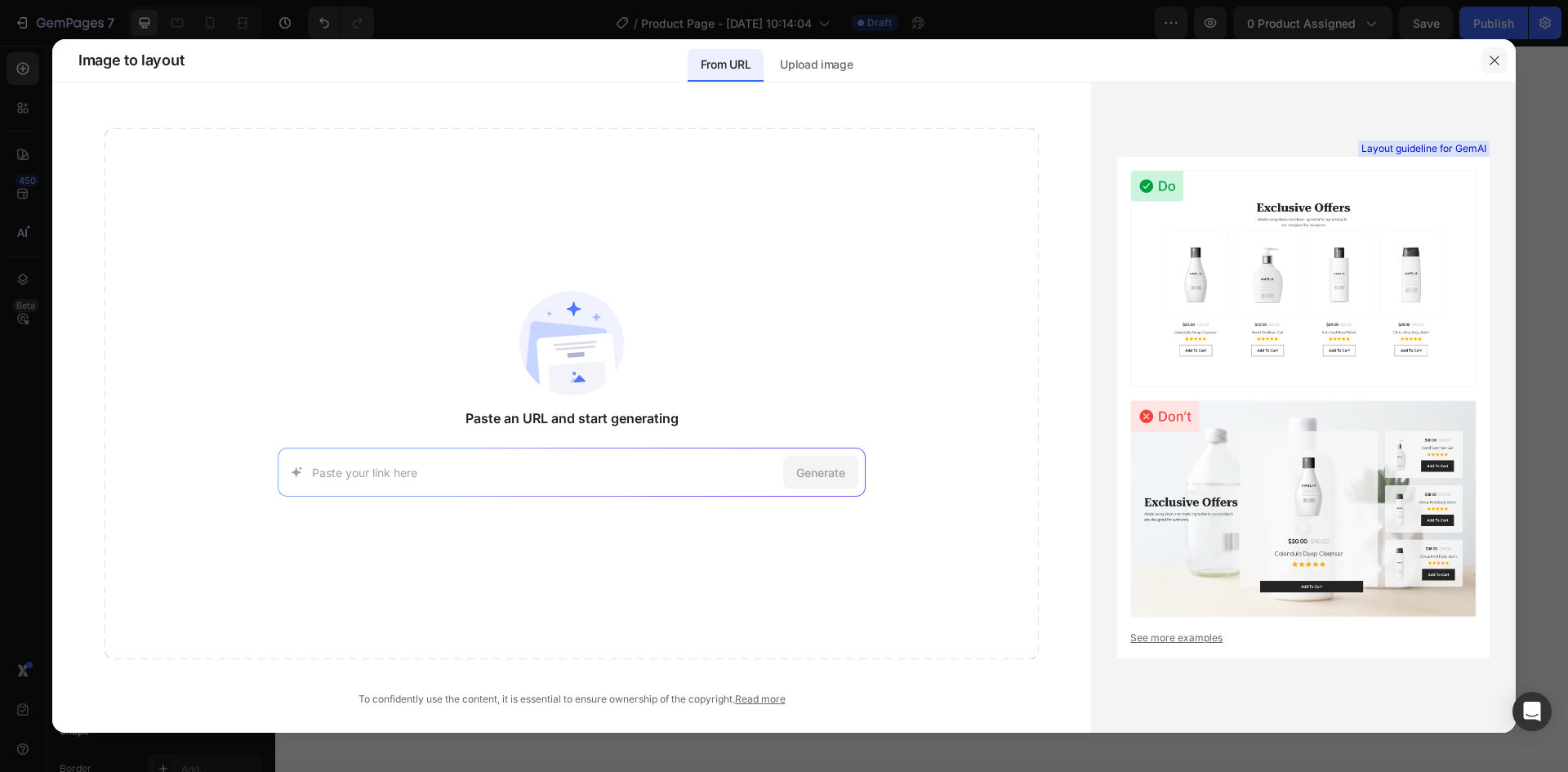
click at [1499, 58] on icon "button" at bounding box center [1494, 60] width 13 height 13
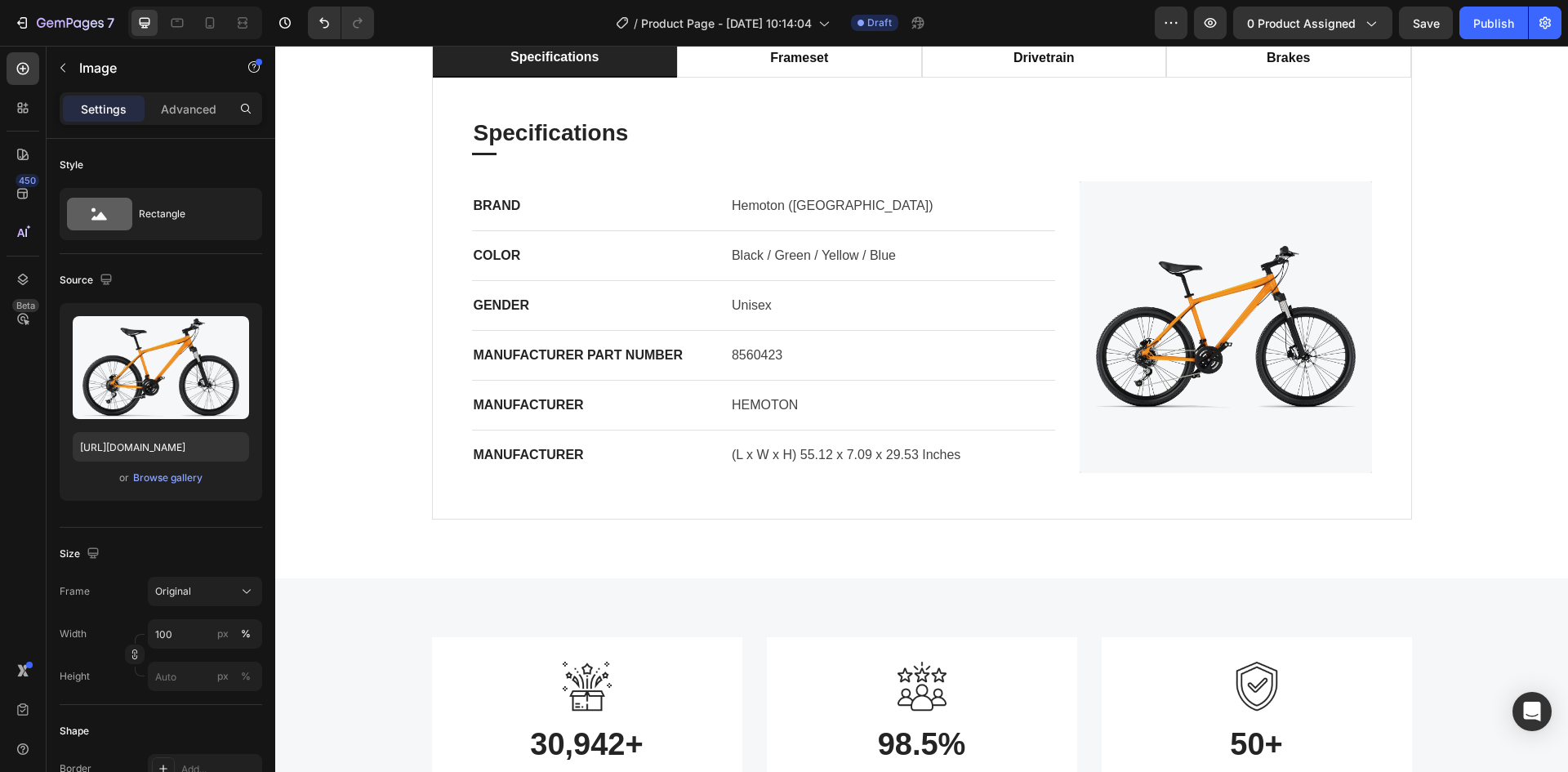
scroll to position [2207, 0]
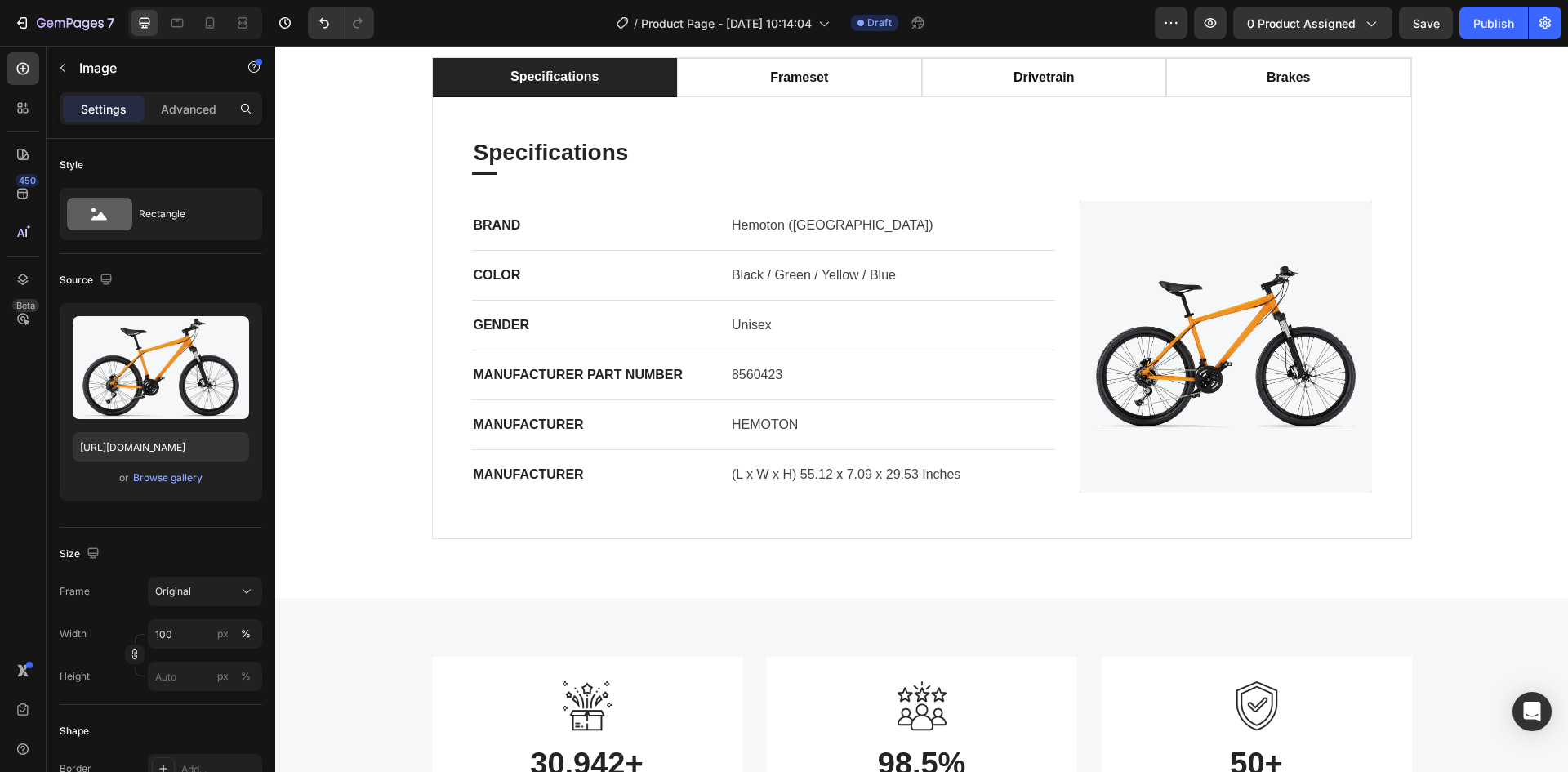
click at [1223, 388] on img at bounding box center [1225, 347] width 292 height 292
click at [1214, 432] on img at bounding box center [1225, 347] width 292 height 292
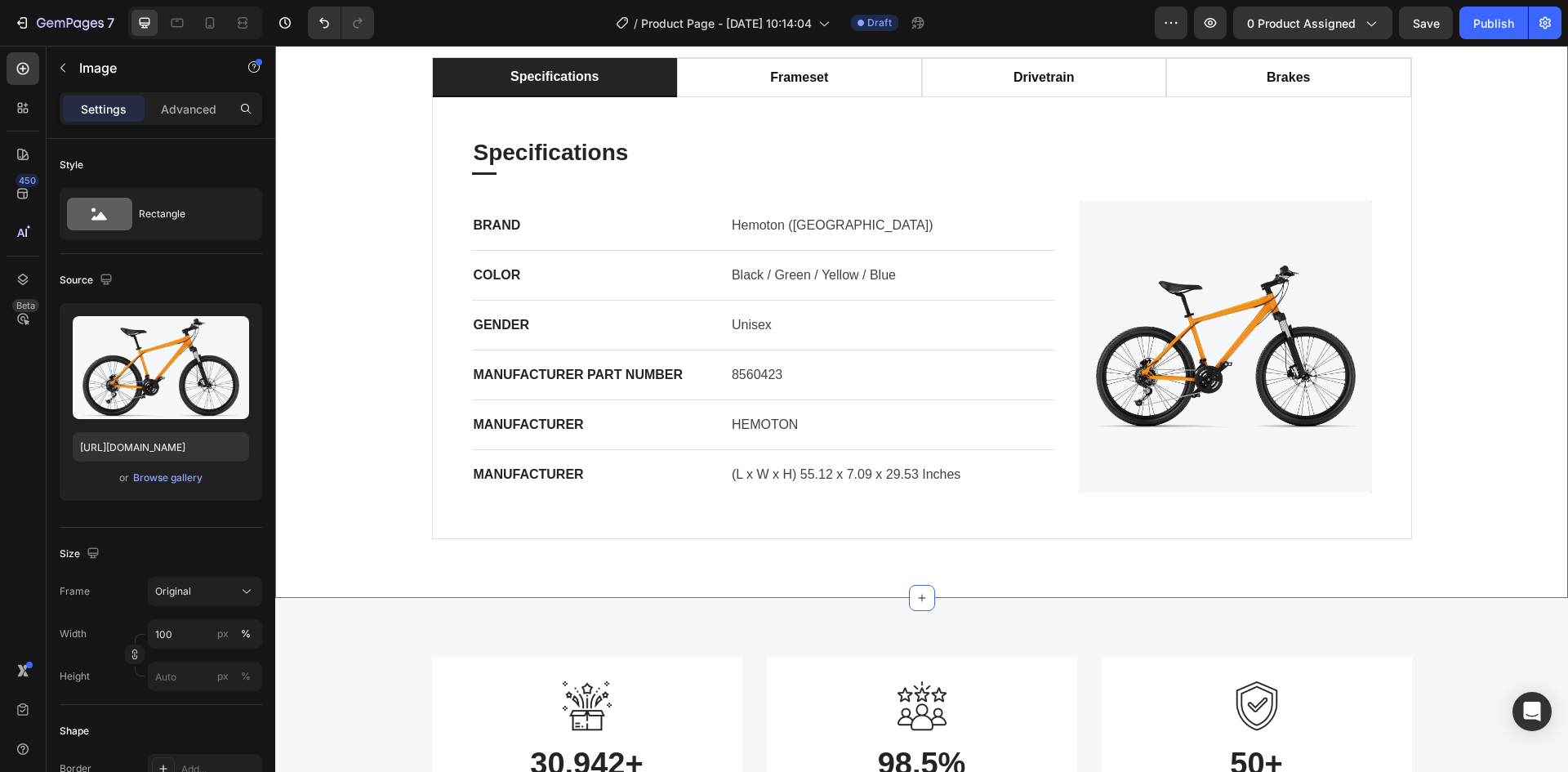
click at [1495, 454] on div "specifications frameset drivetrain brakes Specifications Heading Title Line BRA…" at bounding box center [921, 298] width 1269 height 482
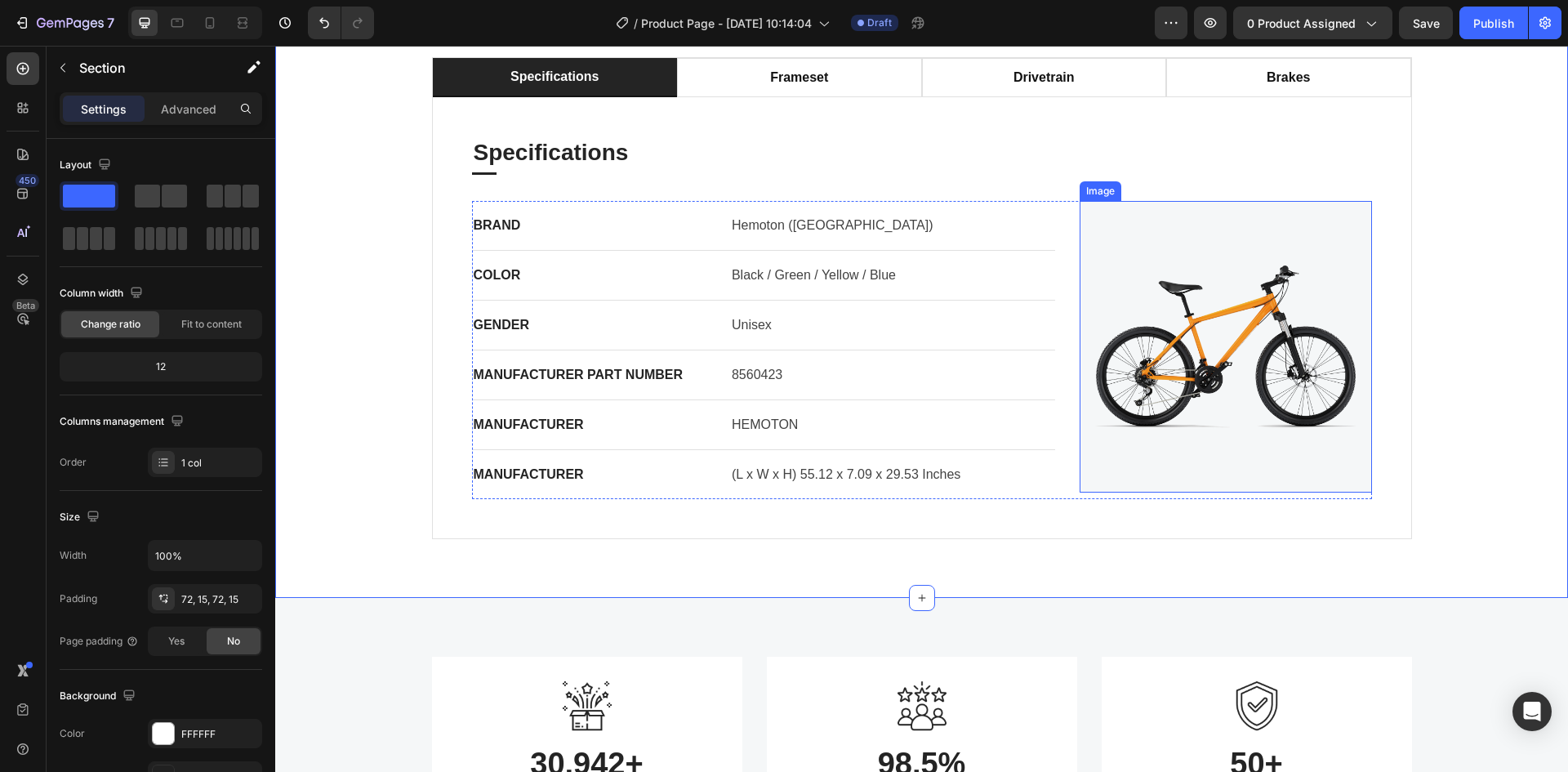
click at [1213, 411] on img at bounding box center [1225, 347] width 292 height 292
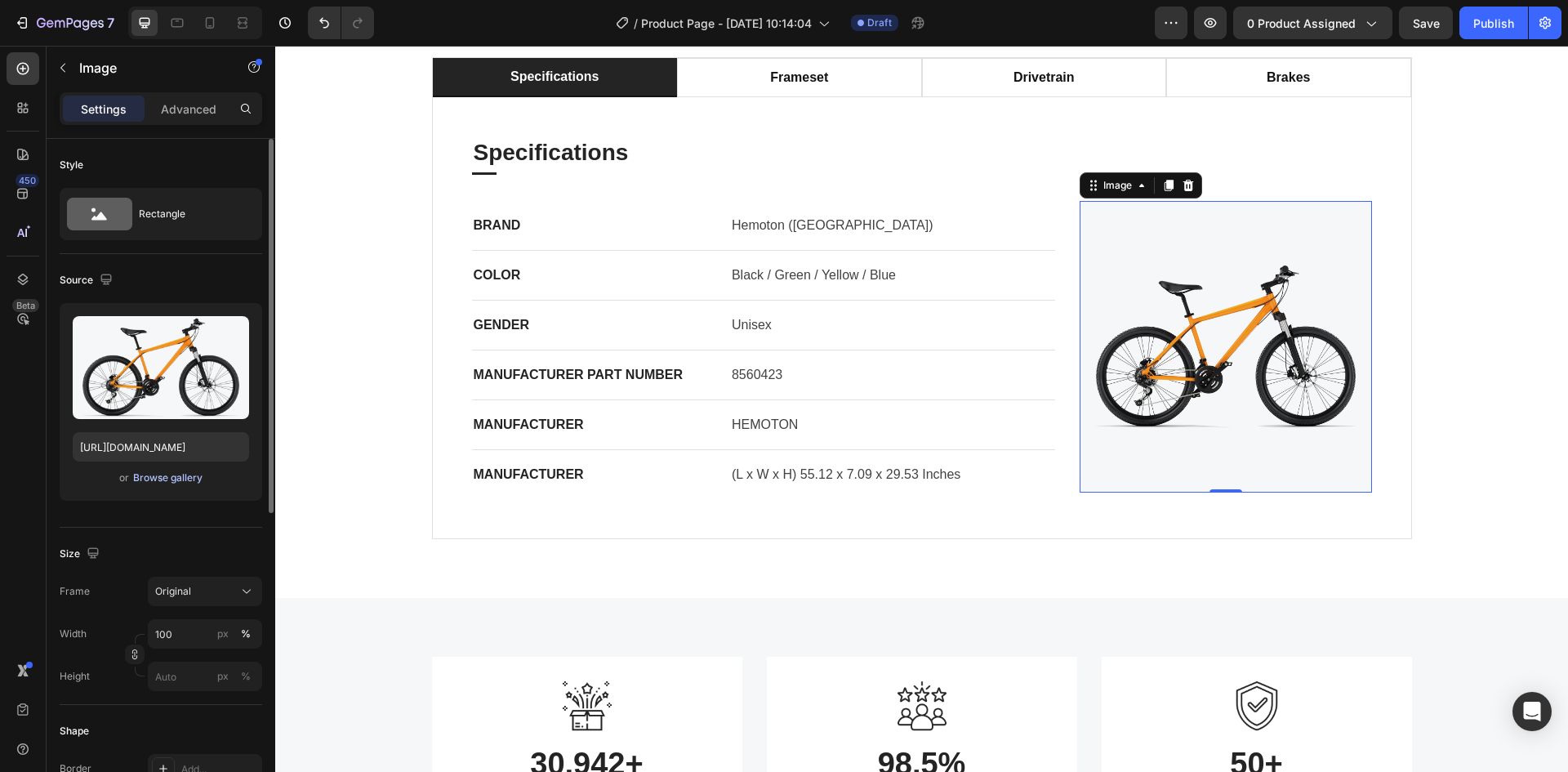
click at [177, 478] on div "Browse gallery" at bounding box center [167, 478] width 69 height 15
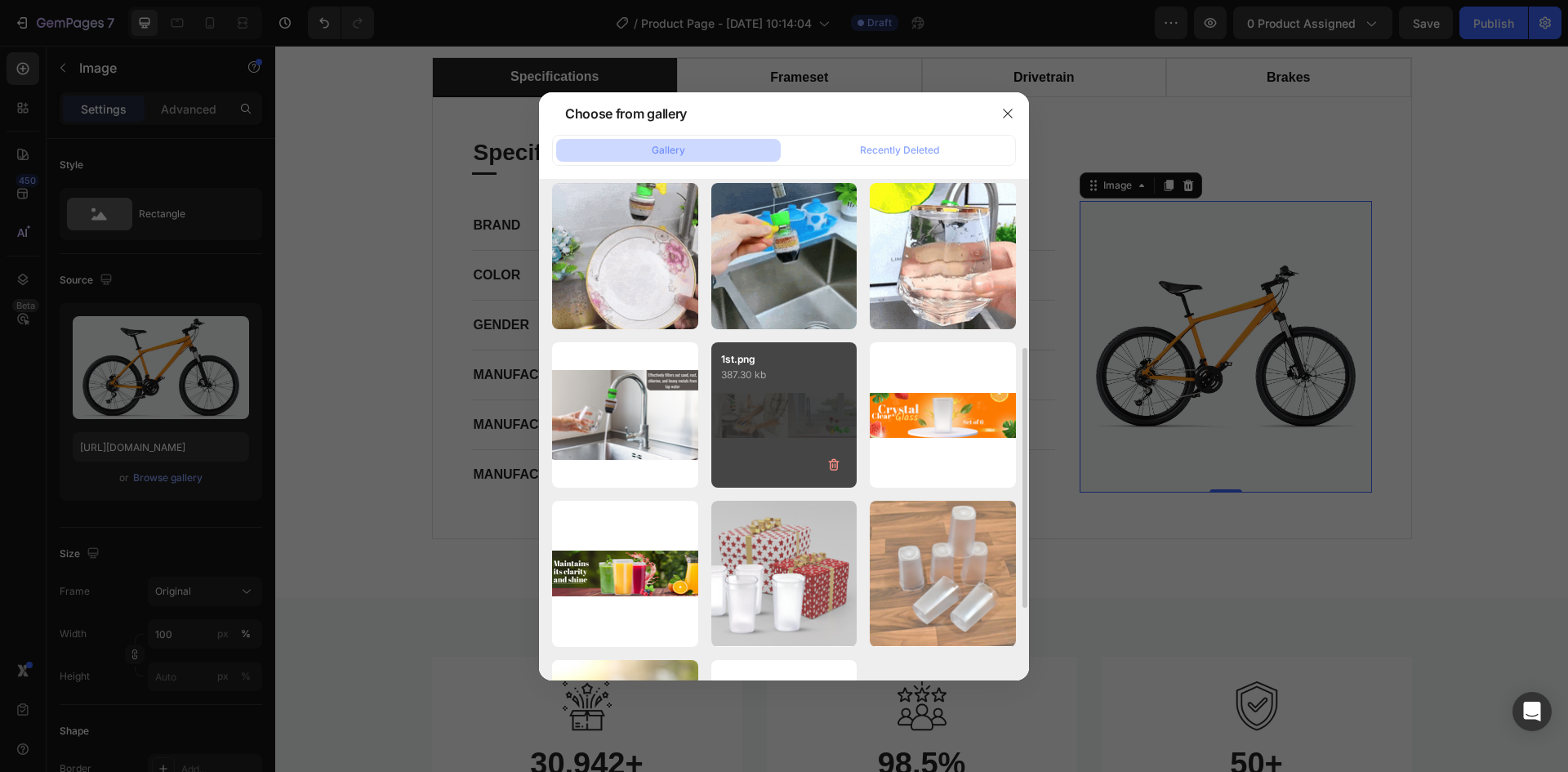
scroll to position [0, 0]
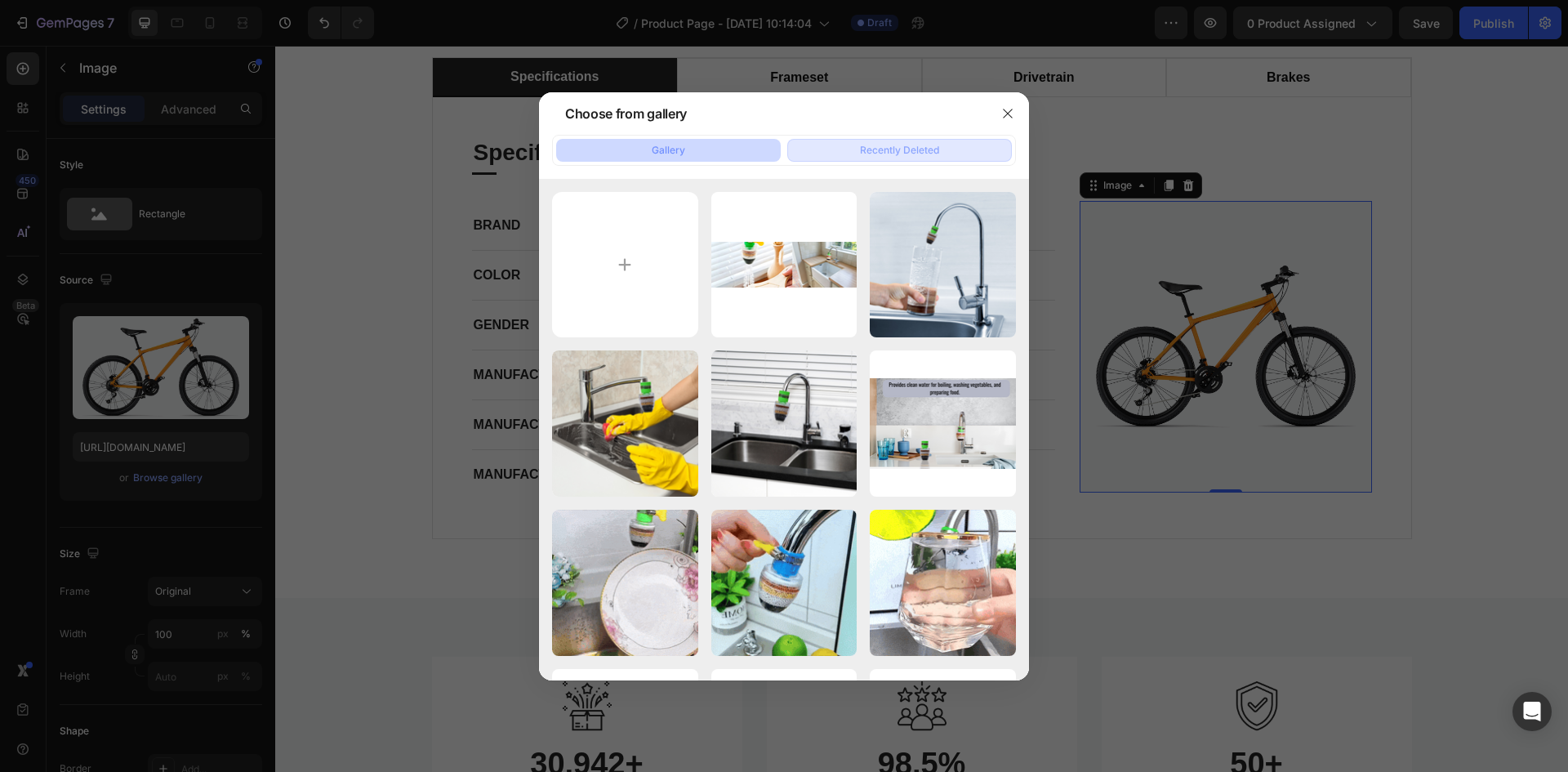
click at [953, 144] on button "Recently Deleted" at bounding box center [900, 150] width 225 height 22
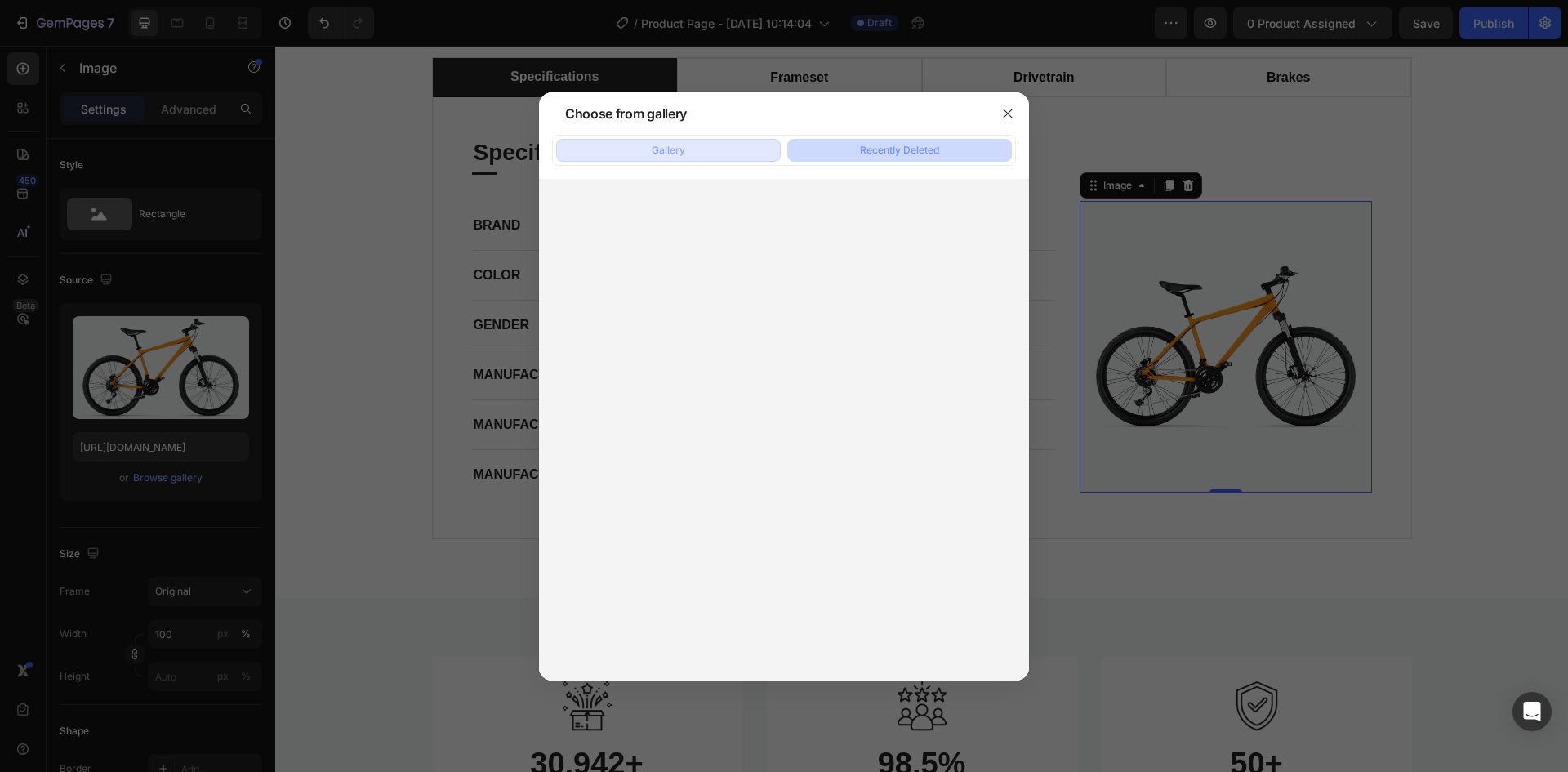
click at [698, 143] on button "Gallery" at bounding box center [668, 150] width 225 height 22
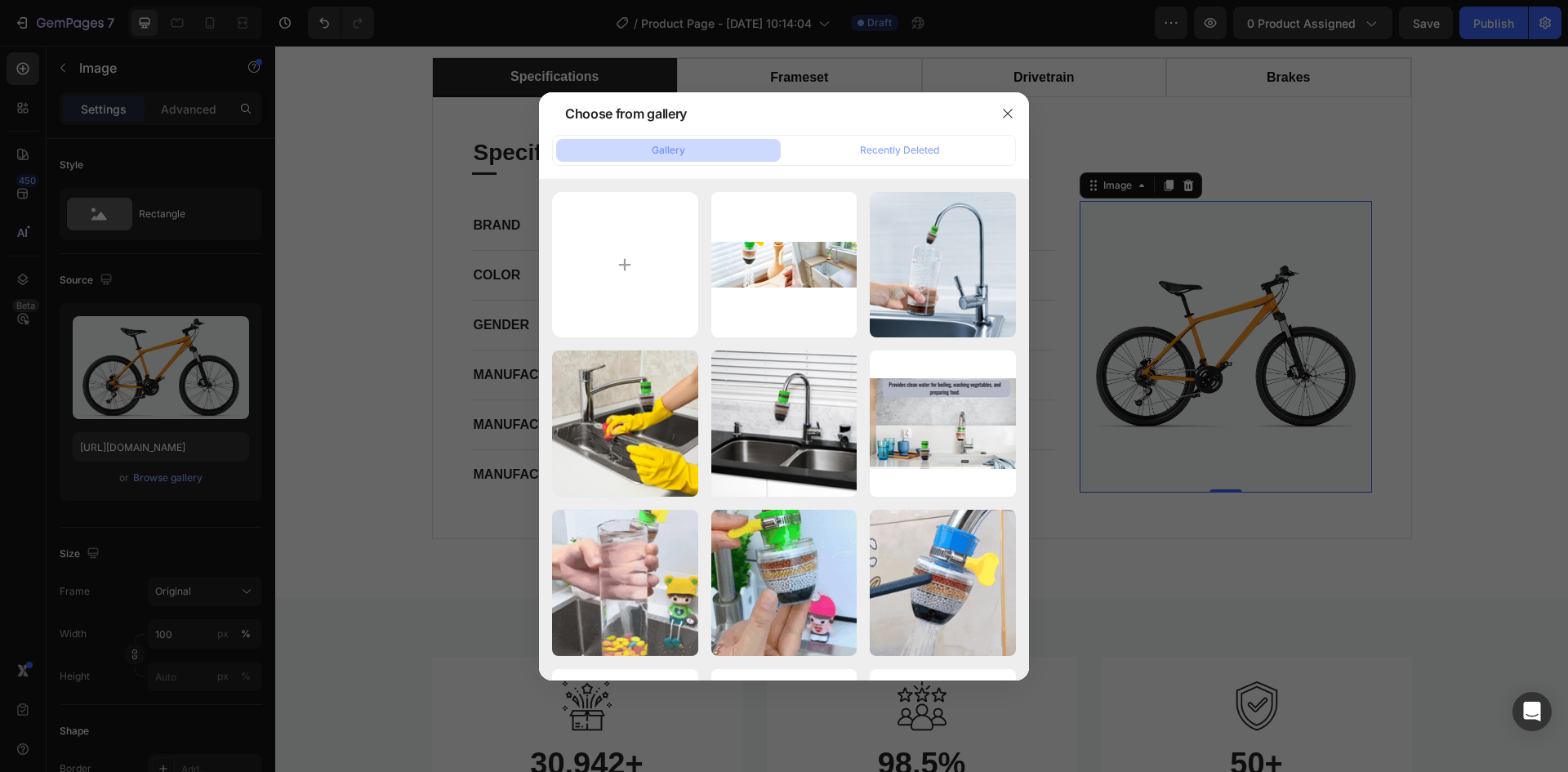
click at [593, 108] on div "Choose from gallery" at bounding box center [626, 113] width 122 height 20
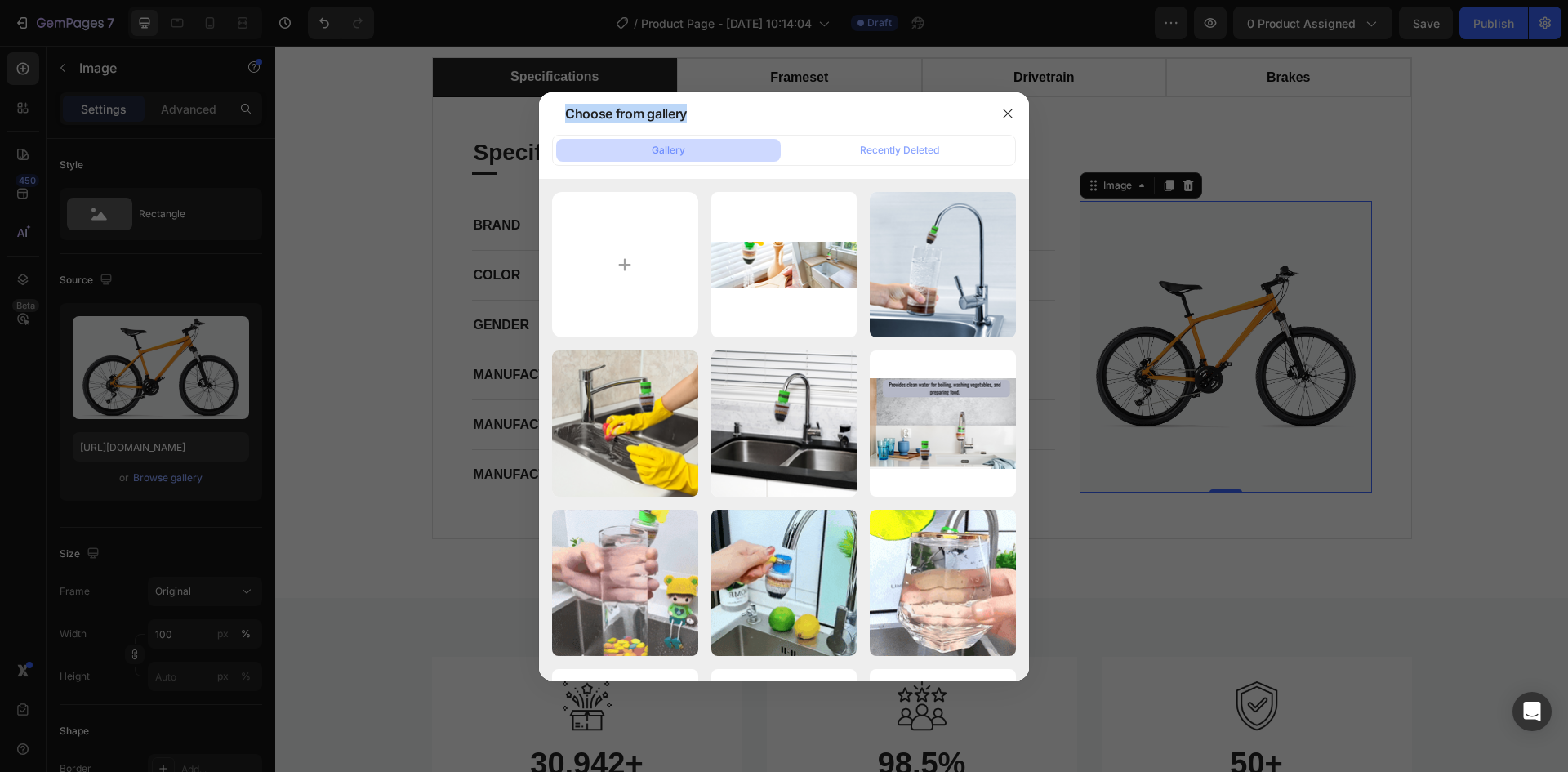
drag, startPoint x: 593, startPoint y: 108, endPoint x: 670, endPoint y: 109, distance: 77.0
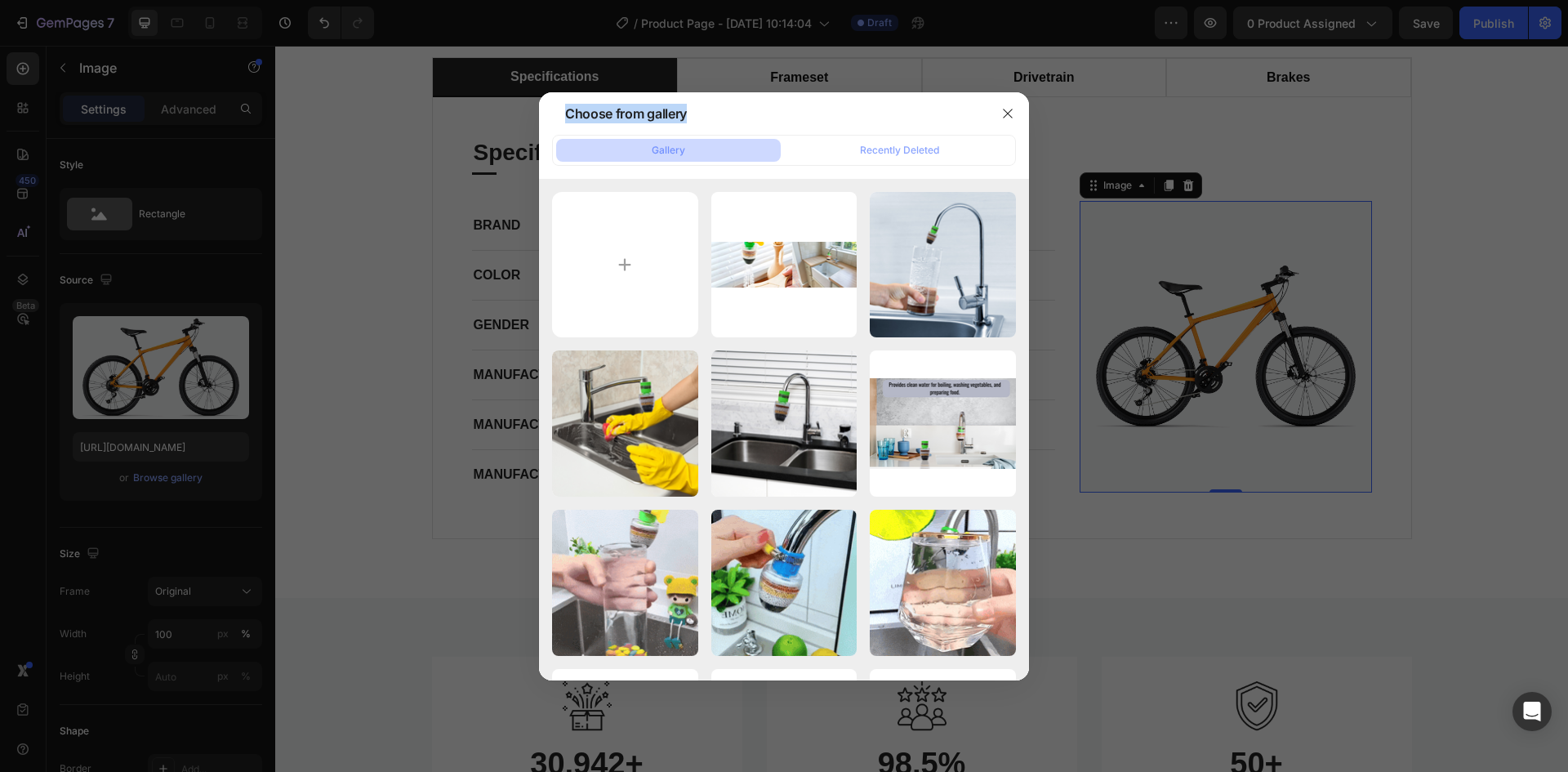
click at [670, 109] on div "Choose from gallery" at bounding box center [626, 113] width 122 height 20
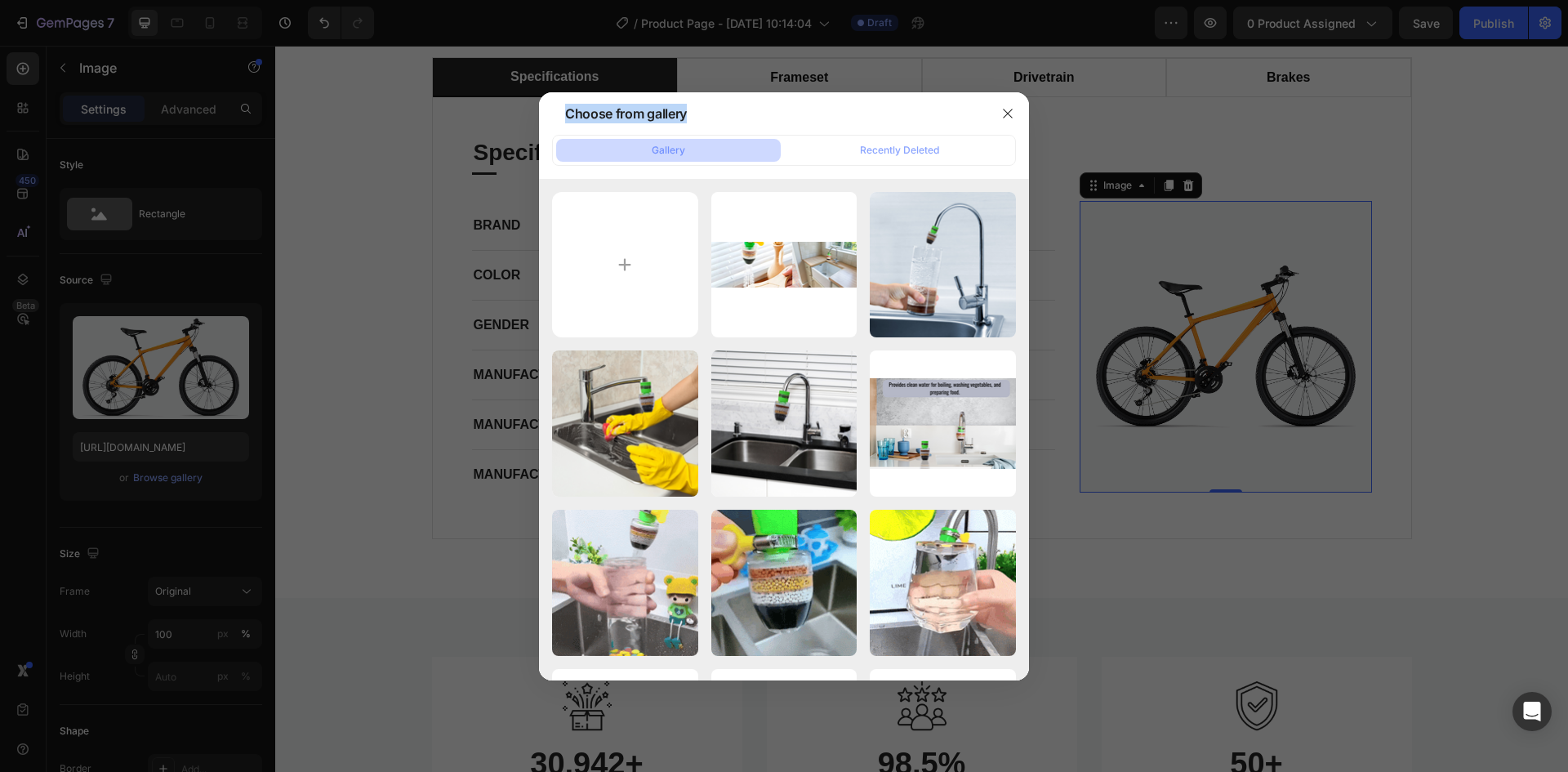
click at [833, 109] on div "Choose from gallery" at bounding box center [763, 112] width 447 height 42
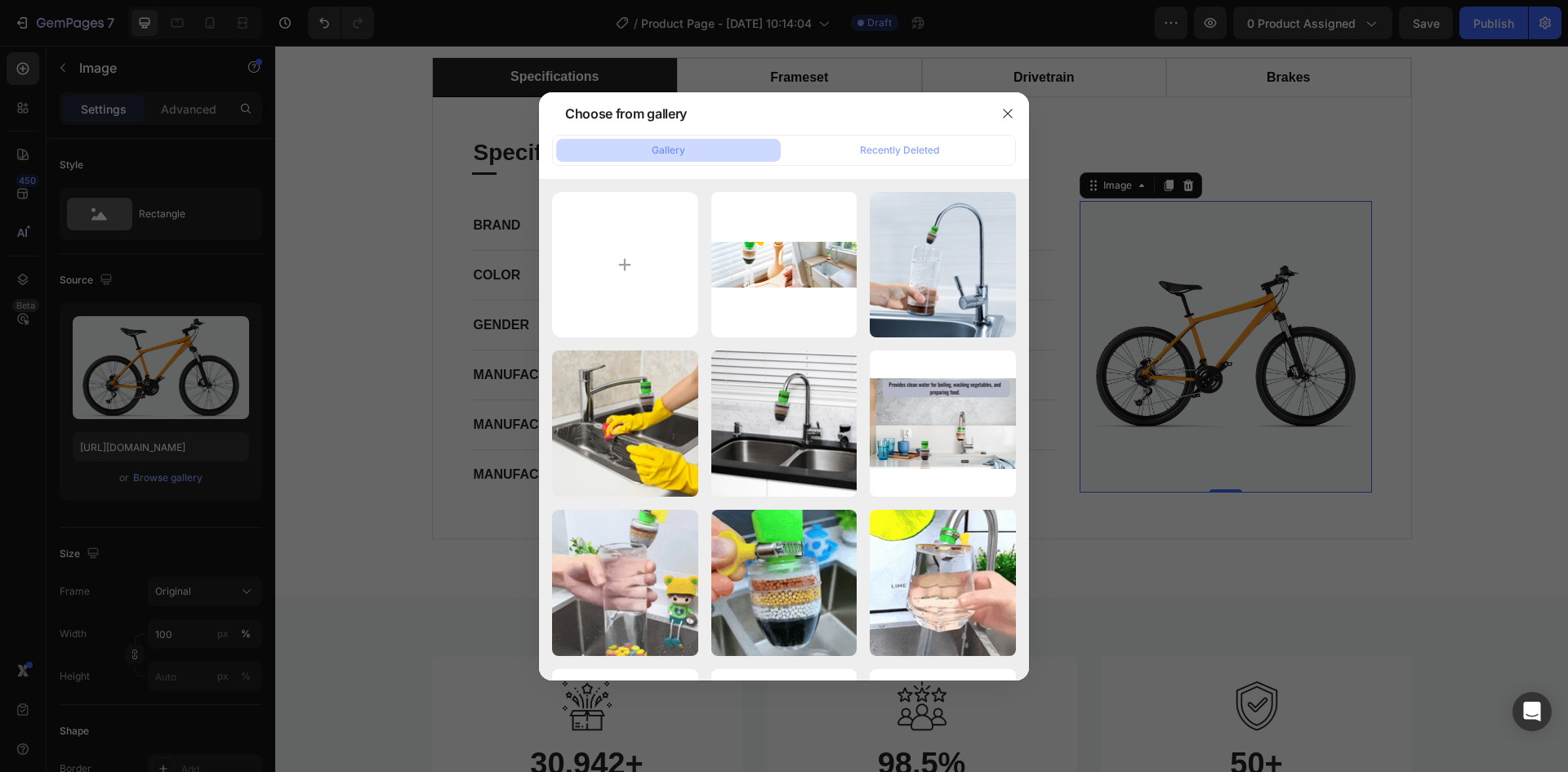
click at [662, 109] on div "Choose from gallery" at bounding box center [626, 113] width 122 height 20
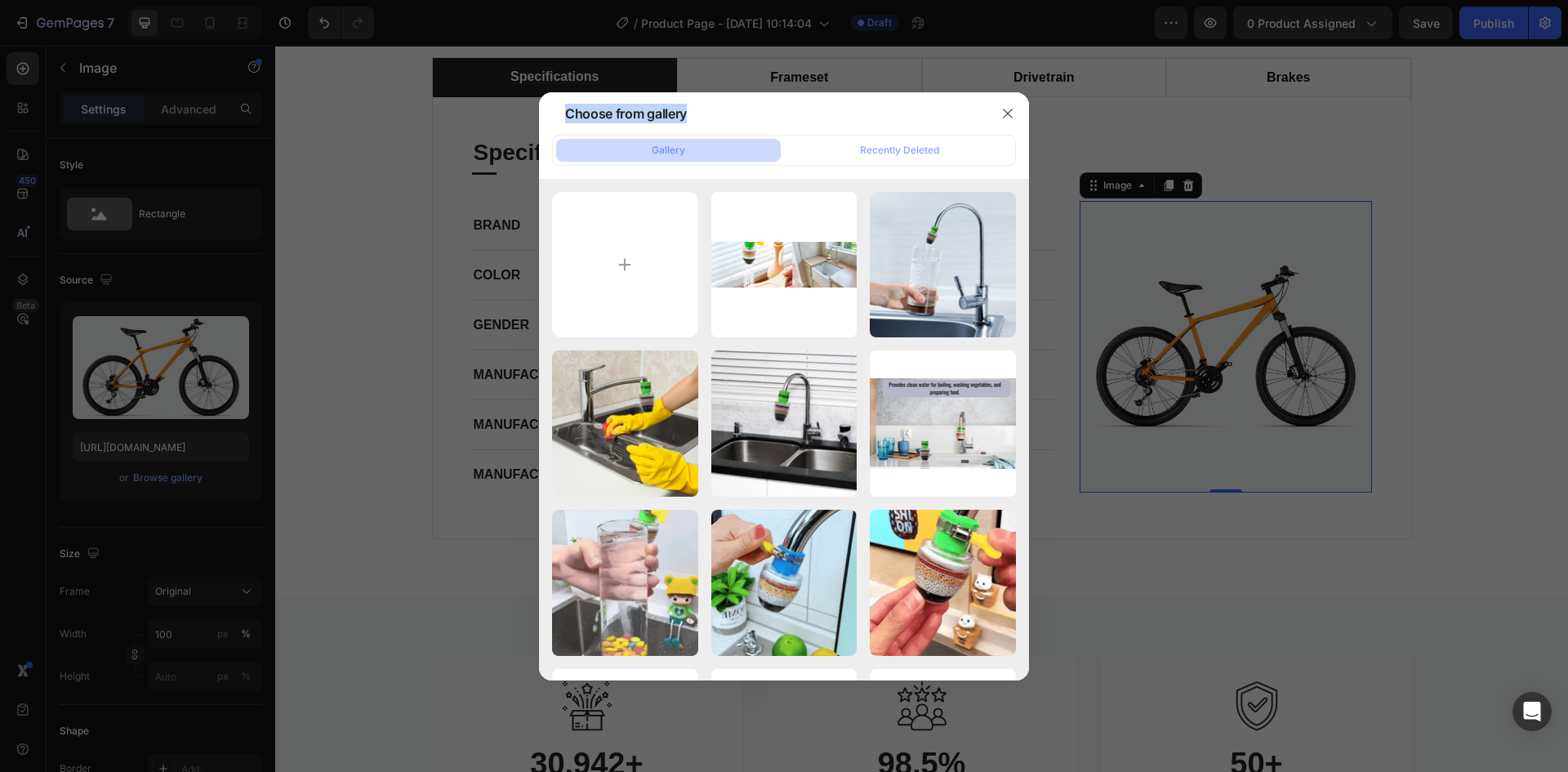
drag, startPoint x: 662, startPoint y: 109, endPoint x: 593, endPoint y: 118, distance: 69.6
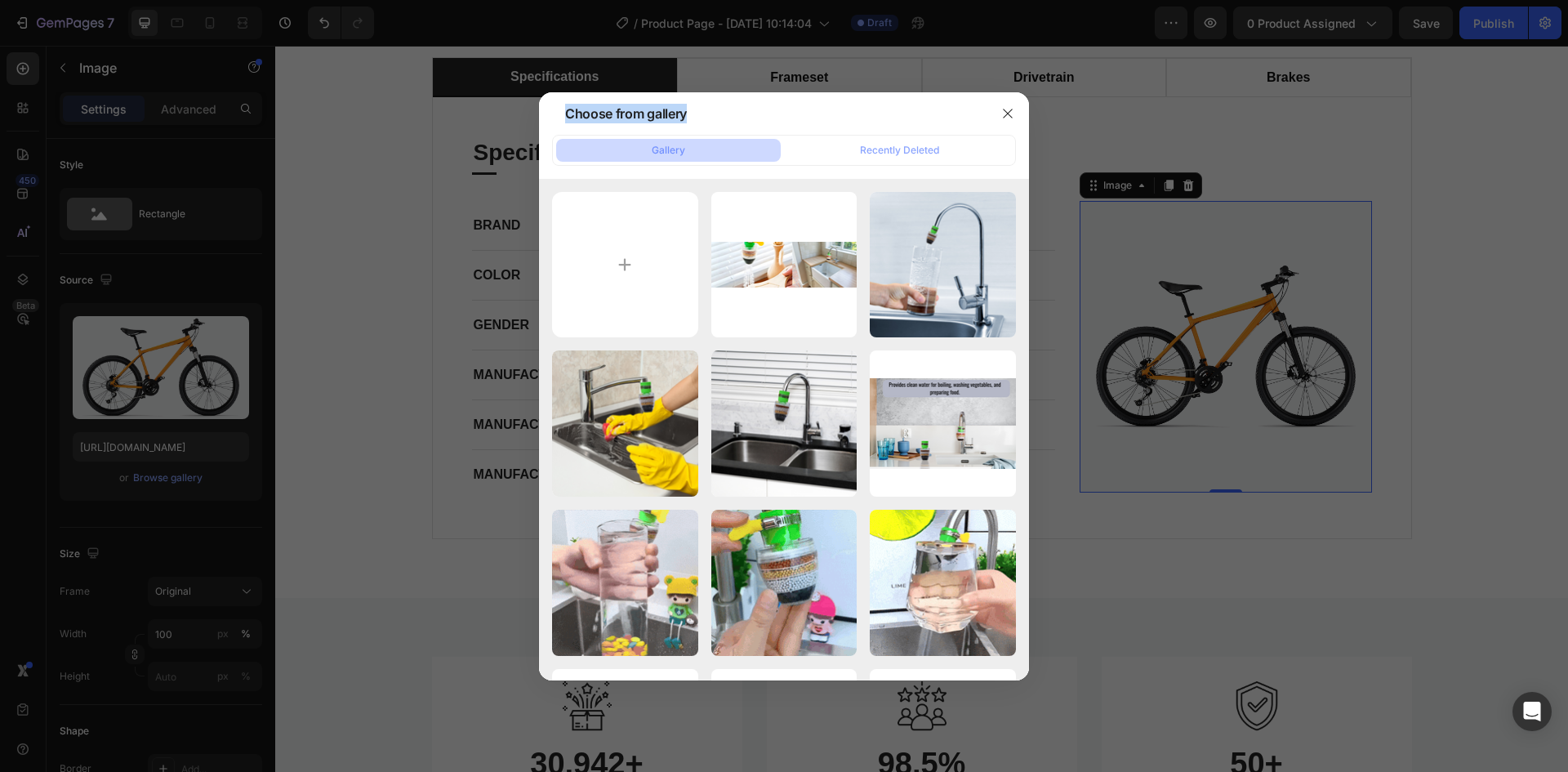
click at [593, 118] on div "Choose from gallery" at bounding box center [626, 113] width 122 height 20
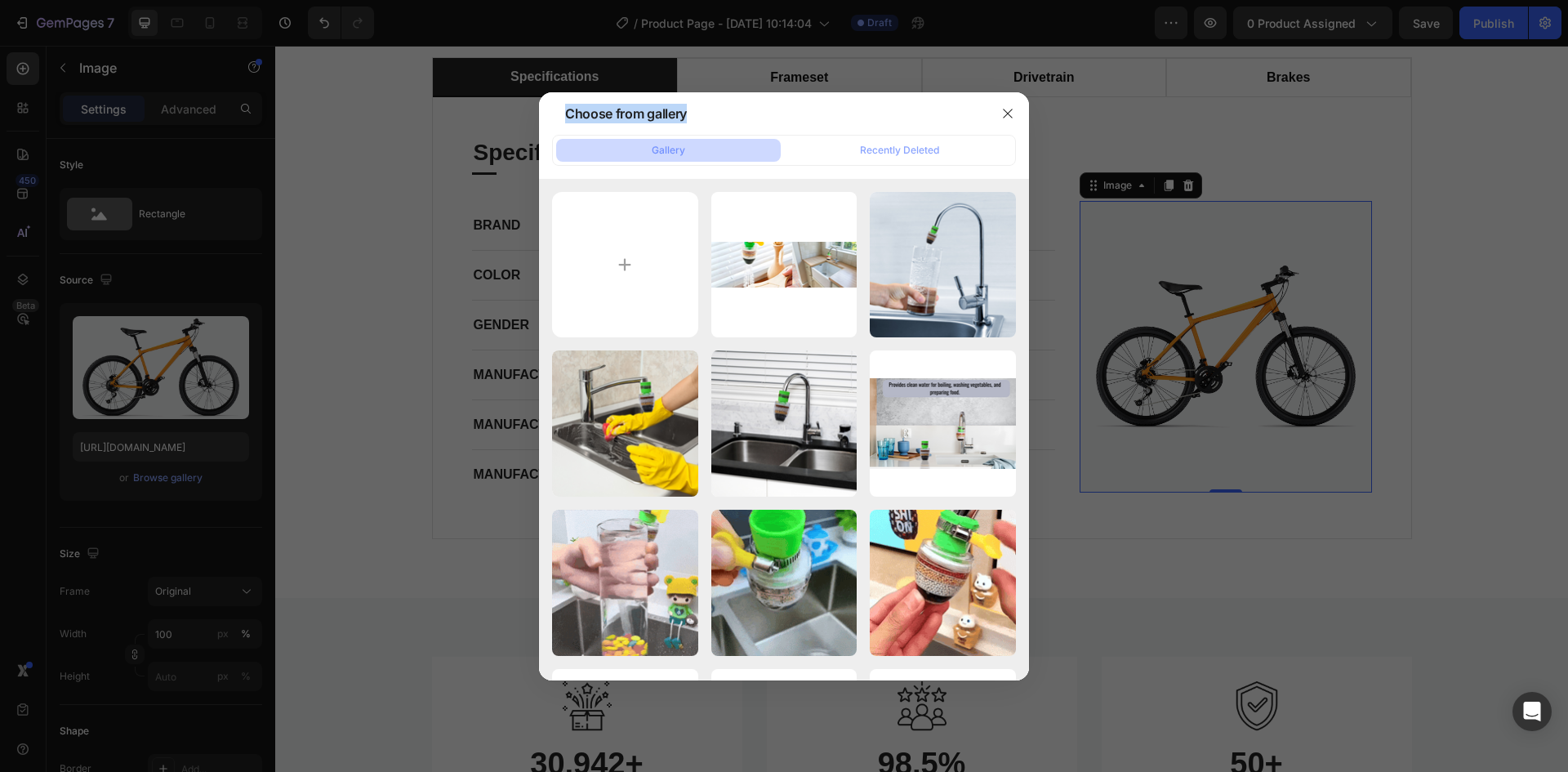
click at [801, 112] on div "Choose from gallery" at bounding box center [763, 112] width 447 height 42
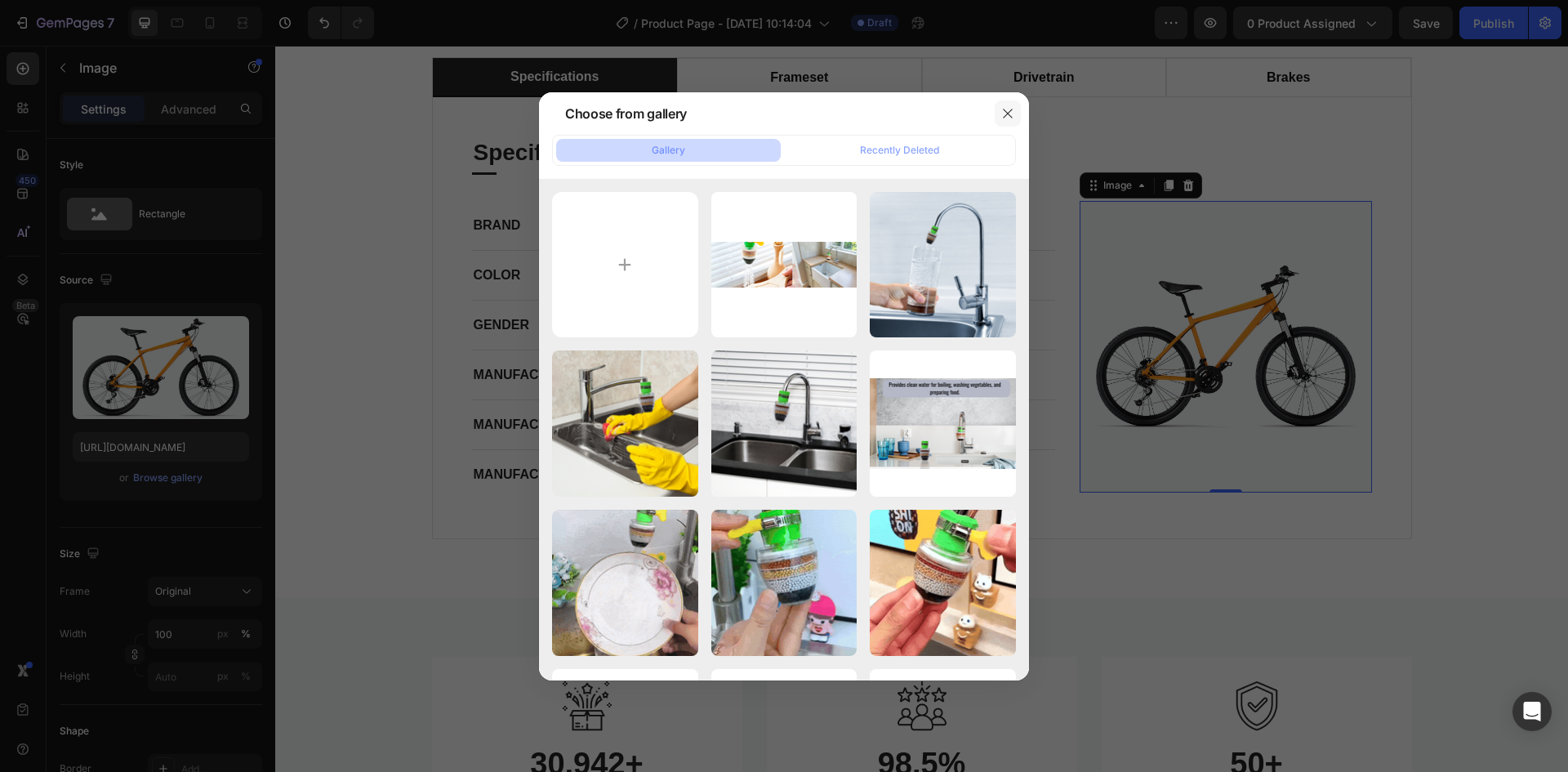
click at [1005, 113] on icon "button" at bounding box center [1007, 113] width 13 height 13
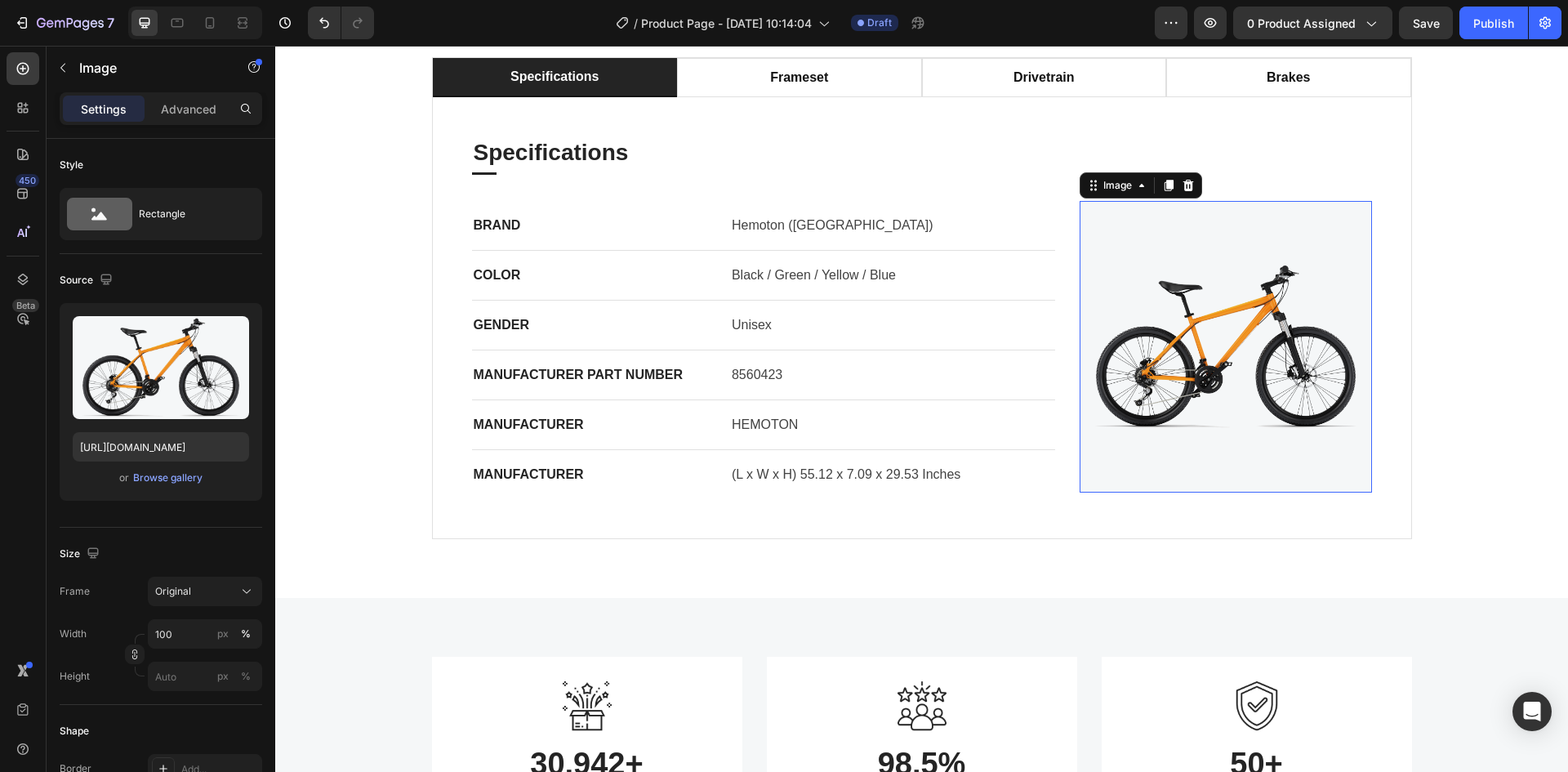
click at [1164, 335] on img at bounding box center [1225, 347] width 292 height 292
click at [1166, 340] on img at bounding box center [1225, 347] width 292 height 292
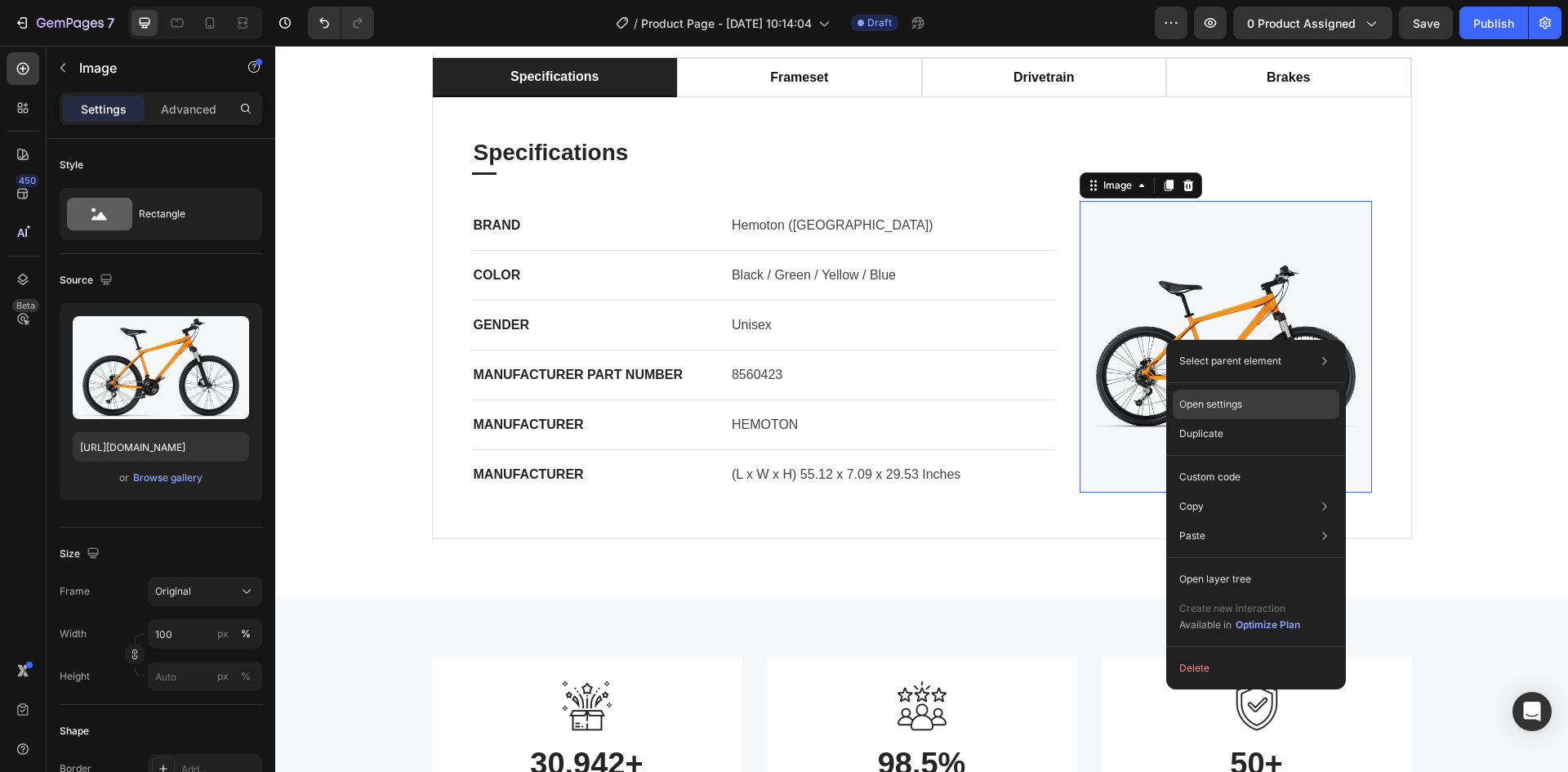
click at [1241, 394] on div "Open settings" at bounding box center [1256, 405] width 167 height 29
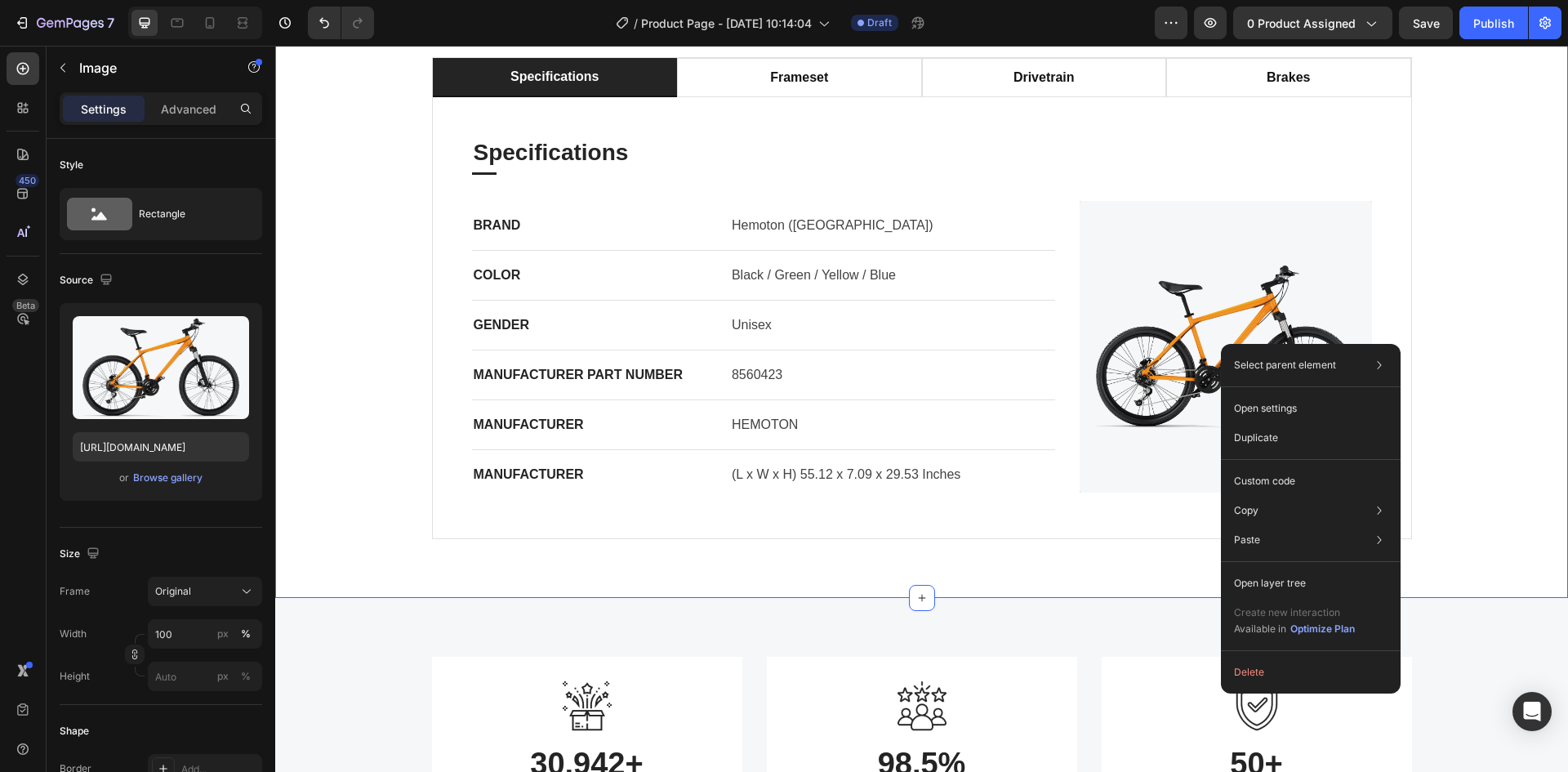
click at [1508, 532] on div "specifications frameset drivetrain brakes Specifications Heading Title Line BRA…" at bounding box center [921, 298] width 1269 height 482
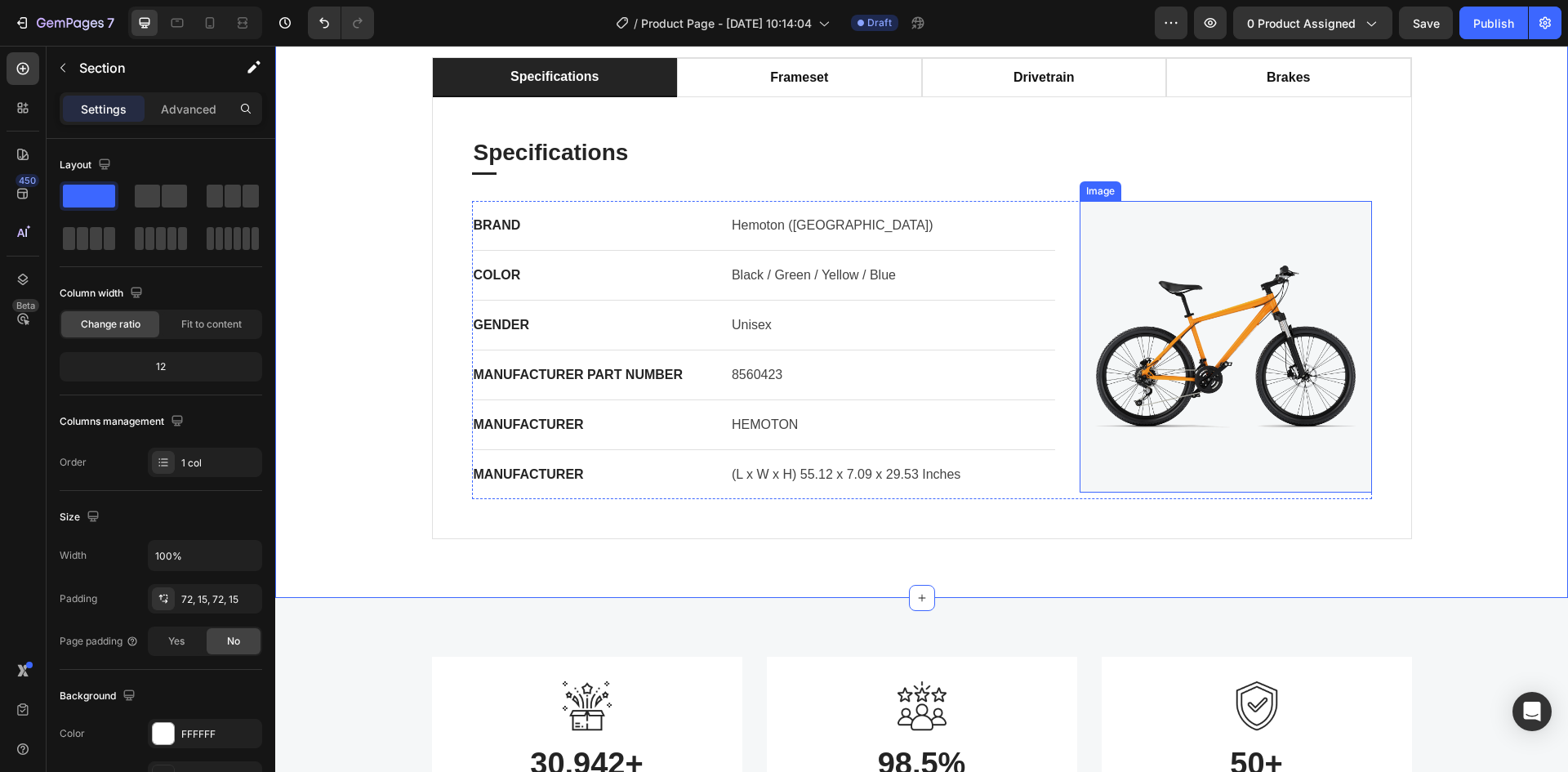
click at [1257, 403] on img at bounding box center [1225, 347] width 292 height 292
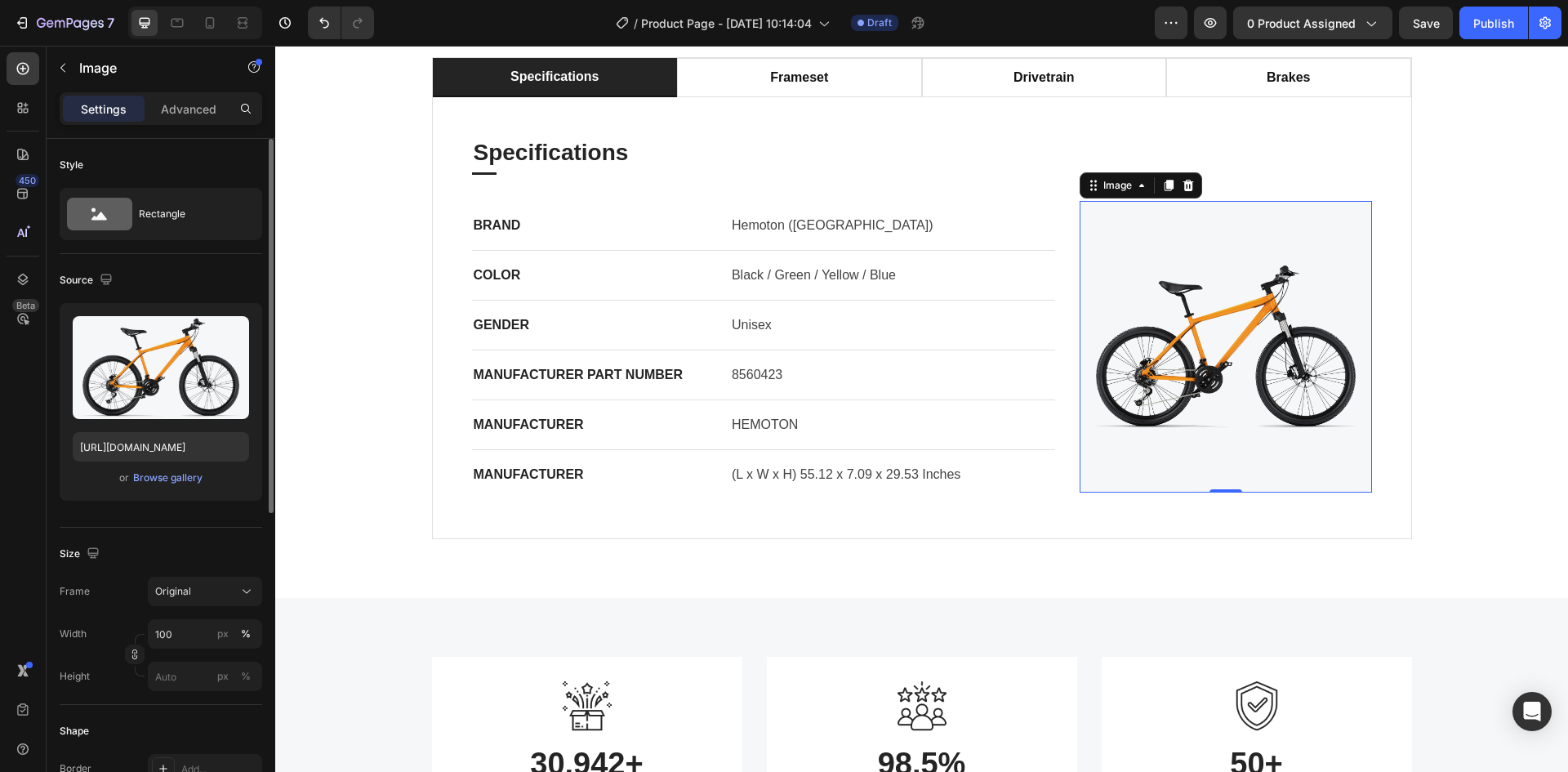
click at [76, 281] on div "Source" at bounding box center [88, 280] width 57 height 22
click at [67, 281] on div "Source" at bounding box center [88, 280] width 57 height 22
drag, startPoint x: 53, startPoint y: 290, endPoint x: 49, endPoint y: 279, distance: 11.7
click at [49, 279] on div "Style Rectangle Source Upload Image [URL][DOMAIN_NAME] or Browse gallery Size F…" at bounding box center [161, 755] width 229 height 1234
click at [47, 268] on div "Style Rectangle Source Upload Image [URL][DOMAIN_NAME] or Browse gallery Size F…" at bounding box center [161, 755] width 229 height 1234
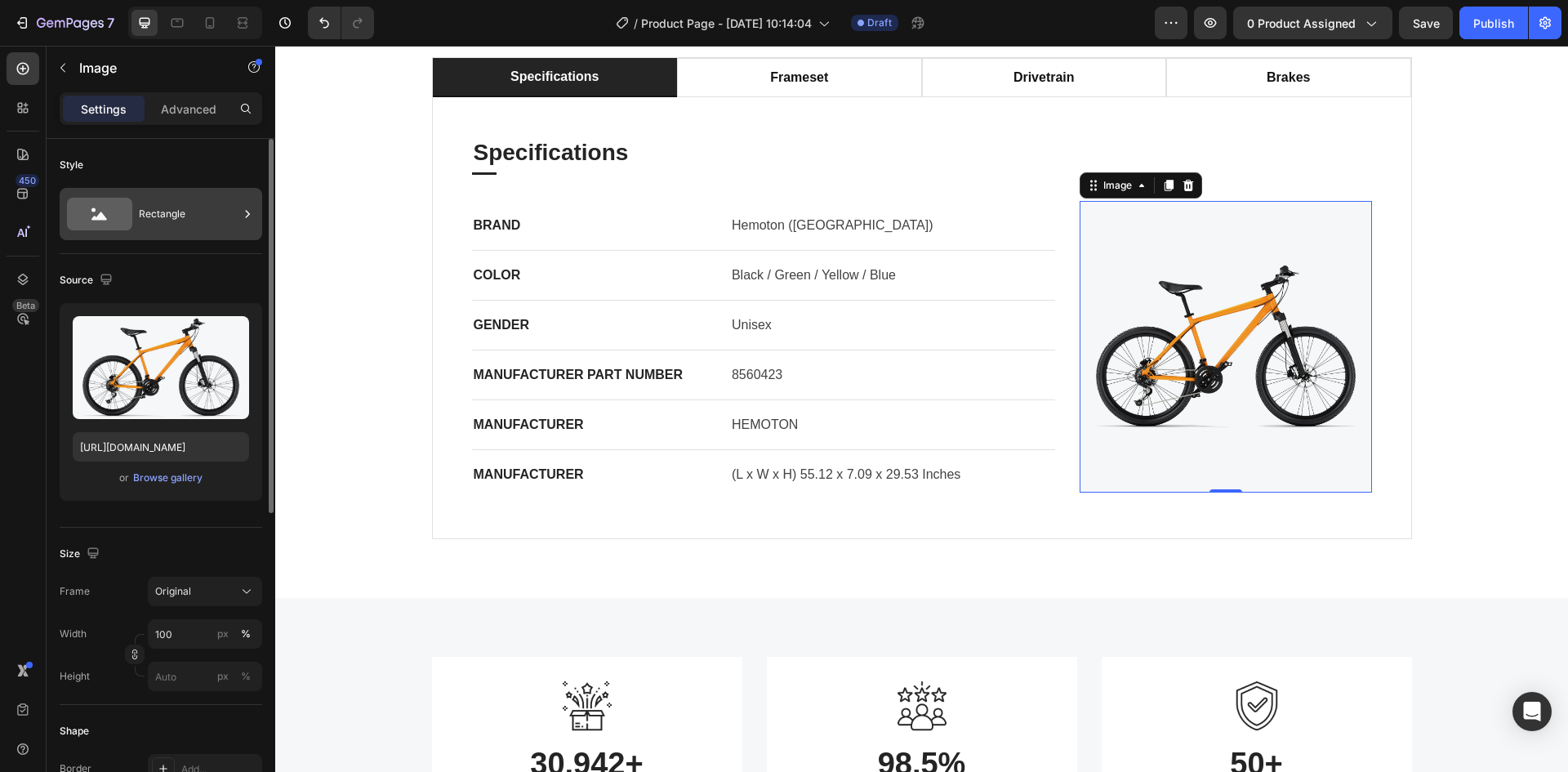
click at [137, 222] on div "Rectangle" at bounding box center [160, 214] width 202 height 53
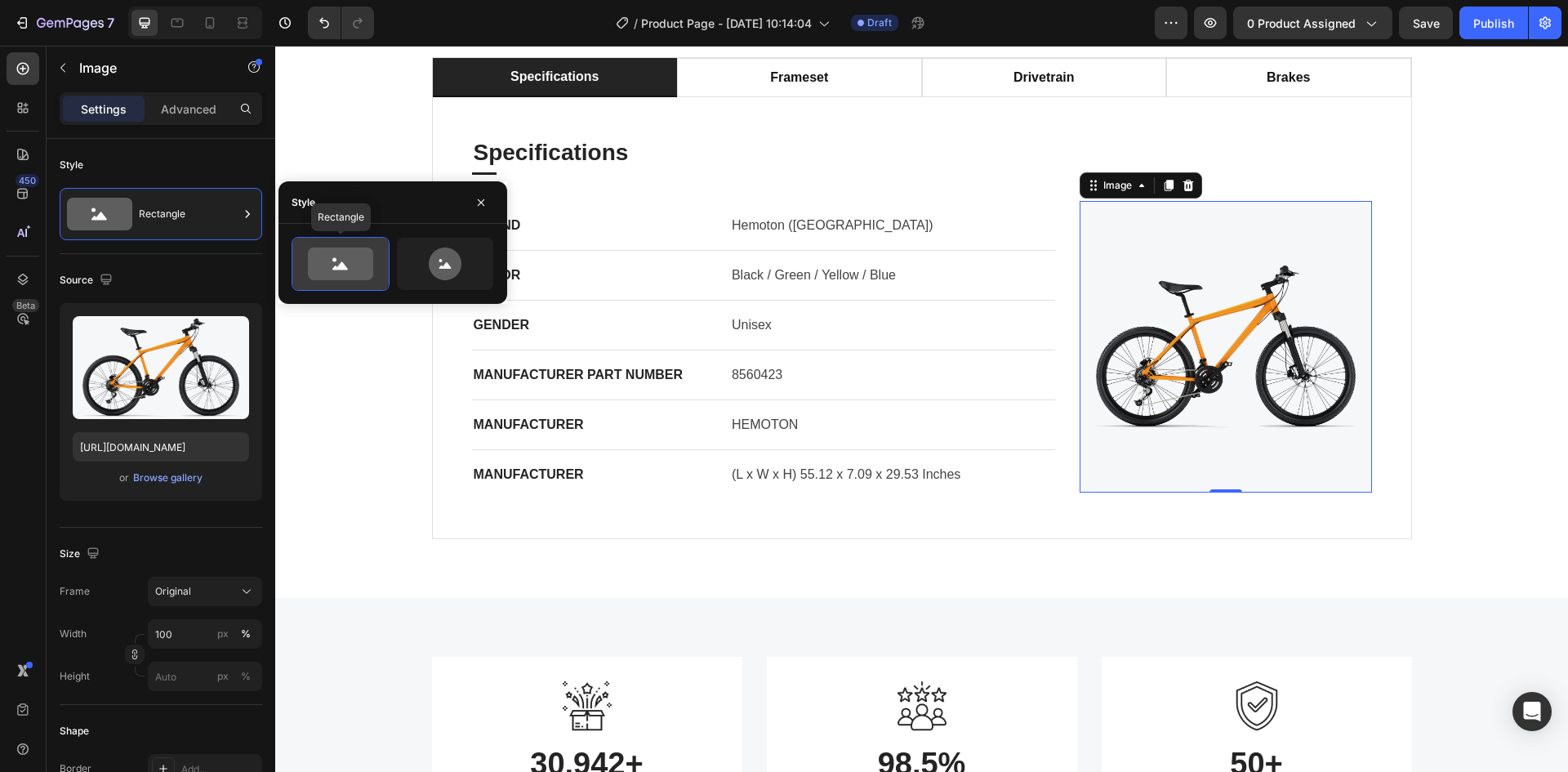
click at [342, 262] on icon at bounding box center [340, 263] width 65 height 32
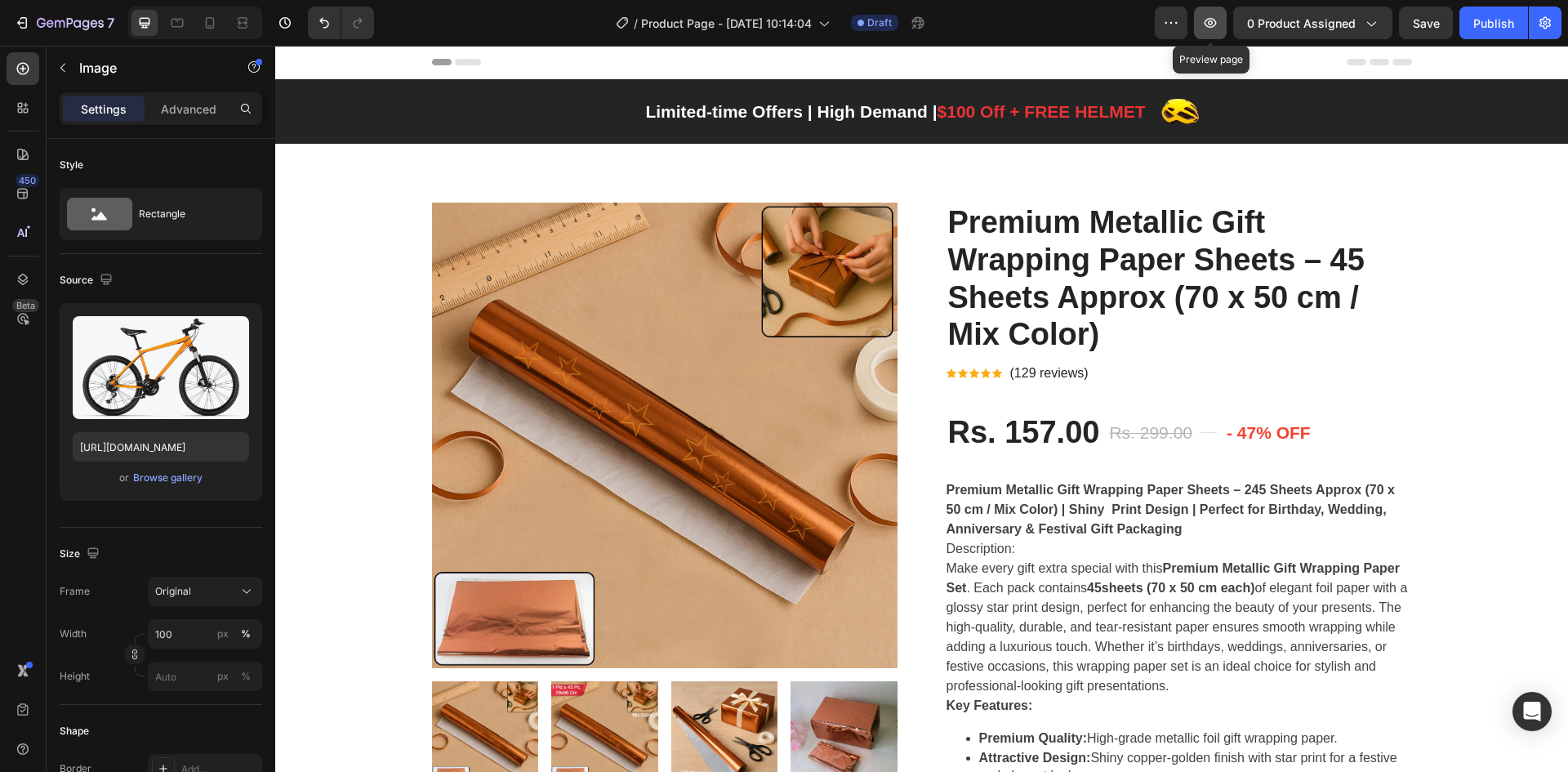
click at [1205, 25] on icon "button" at bounding box center [1210, 22] width 17 height 17
